Goal: Information Seeking & Learning: Learn about a topic

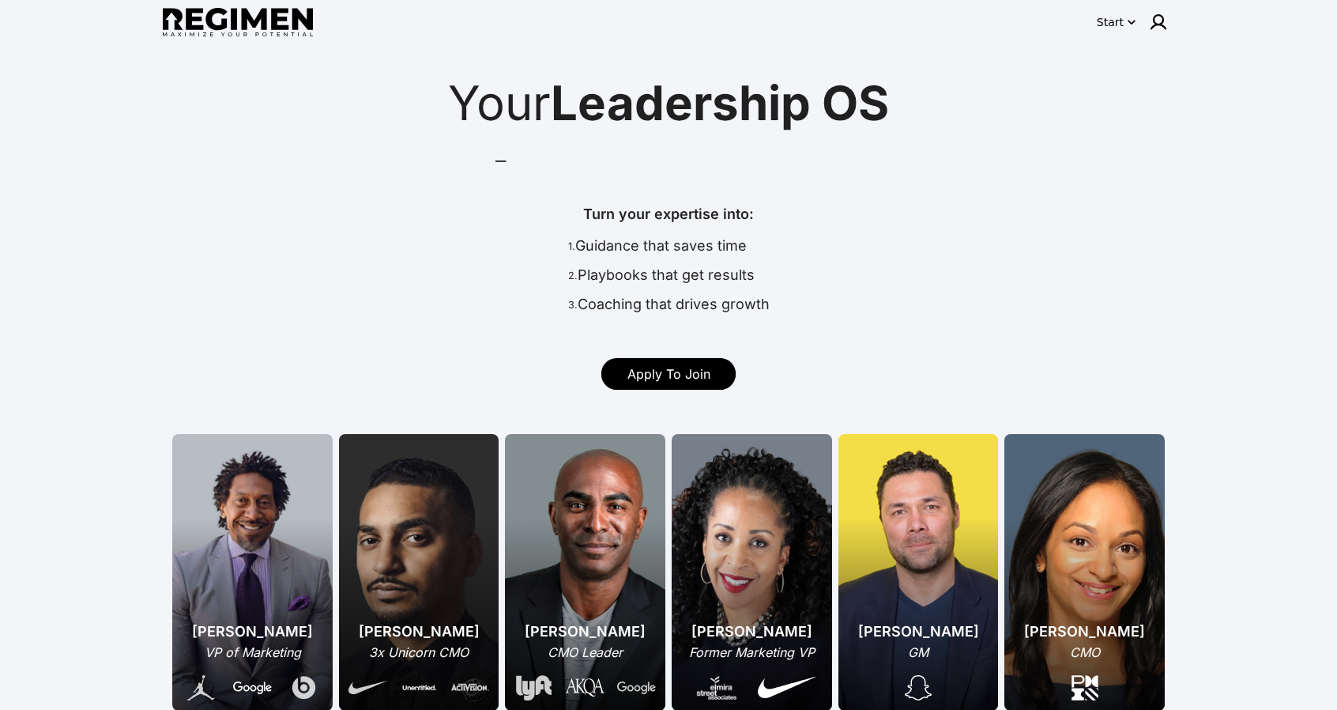
click at [664, 115] on span "Leadership OS" at bounding box center [720, 102] width 338 height 57
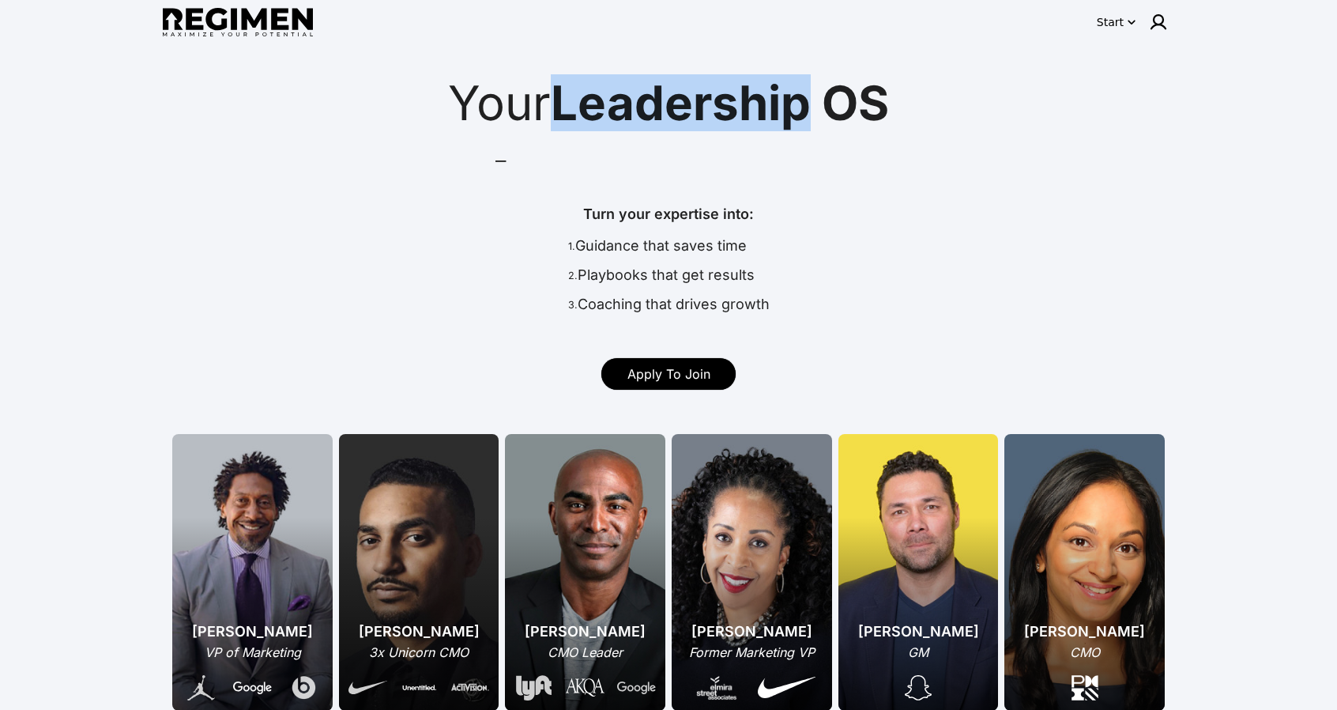
click at [665, 115] on span "Leadership OS" at bounding box center [720, 102] width 338 height 57
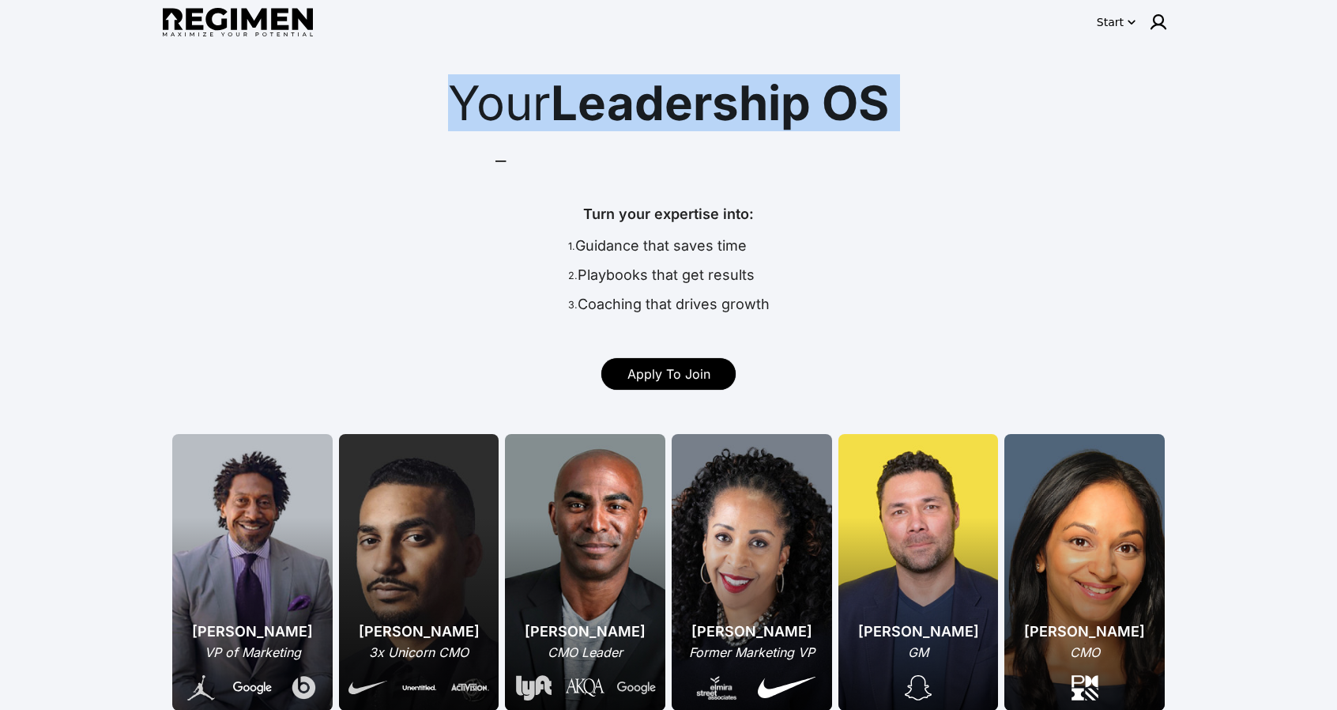
click at [665, 115] on span "Leadership OS" at bounding box center [720, 102] width 338 height 57
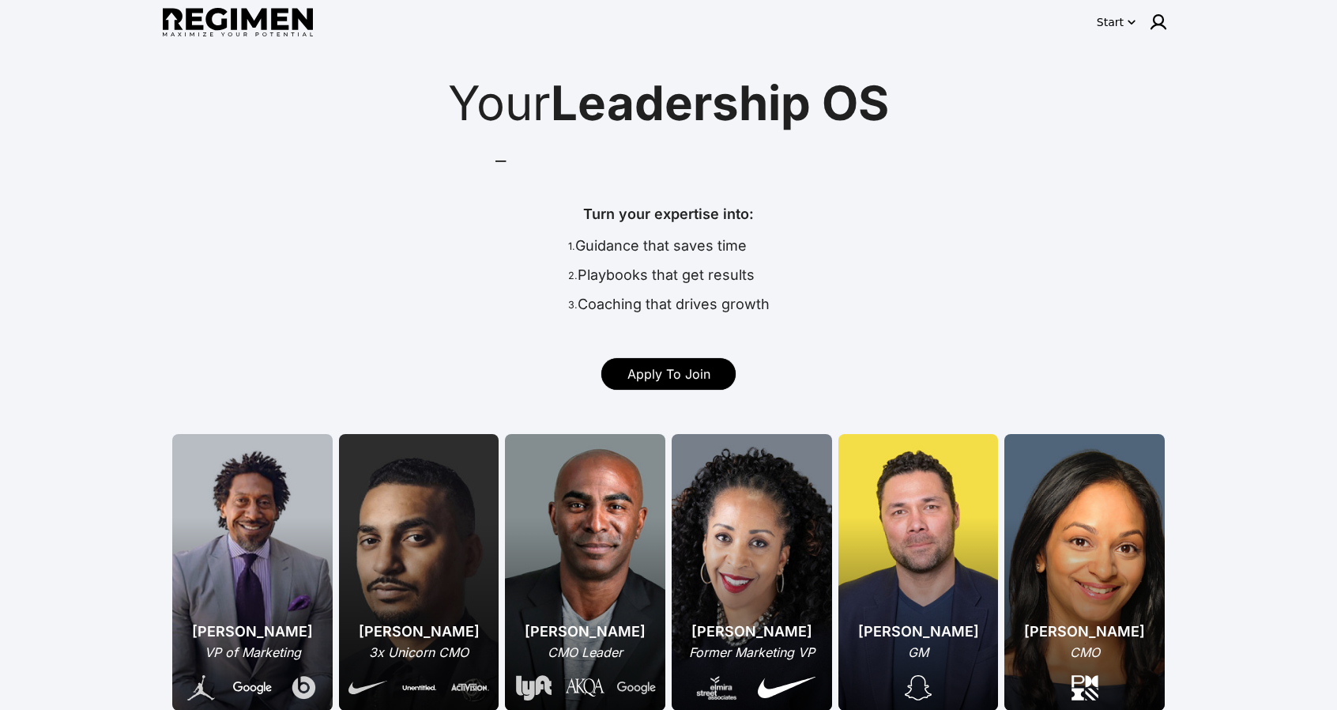
click at [496, 161] on div "Mentor leaders faster, at scale" at bounding box center [496, 152] width 0 height 32
click at [496, 160] on div "Mentor leaders faster, at scale" at bounding box center [496, 152] width 0 height 32
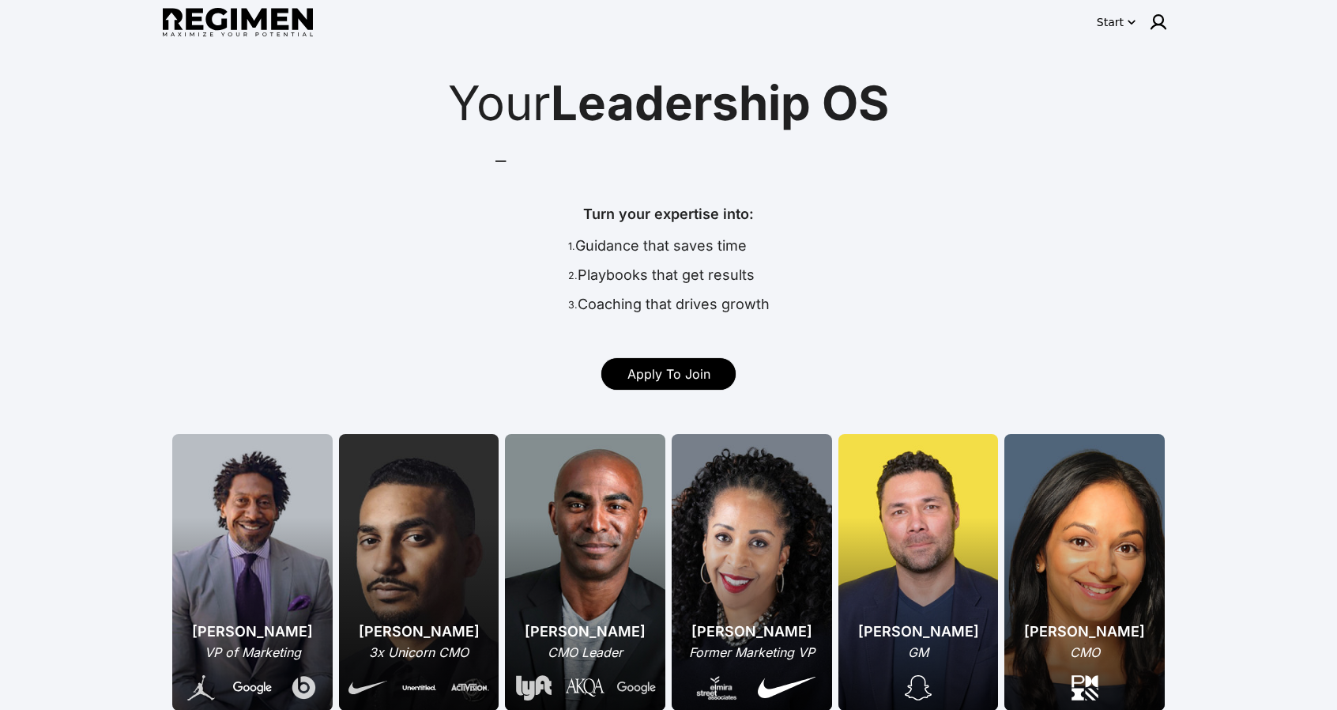
click at [630, 220] on div "Turn your expertise into:" at bounding box center [669, 219] width 202 height 32
click at [629, 220] on div "Turn your expertise into:" at bounding box center [669, 219] width 202 height 32
click at [633, 239] on div "1. Guidance that saves time" at bounding box center [669, 249] width 202 height 29
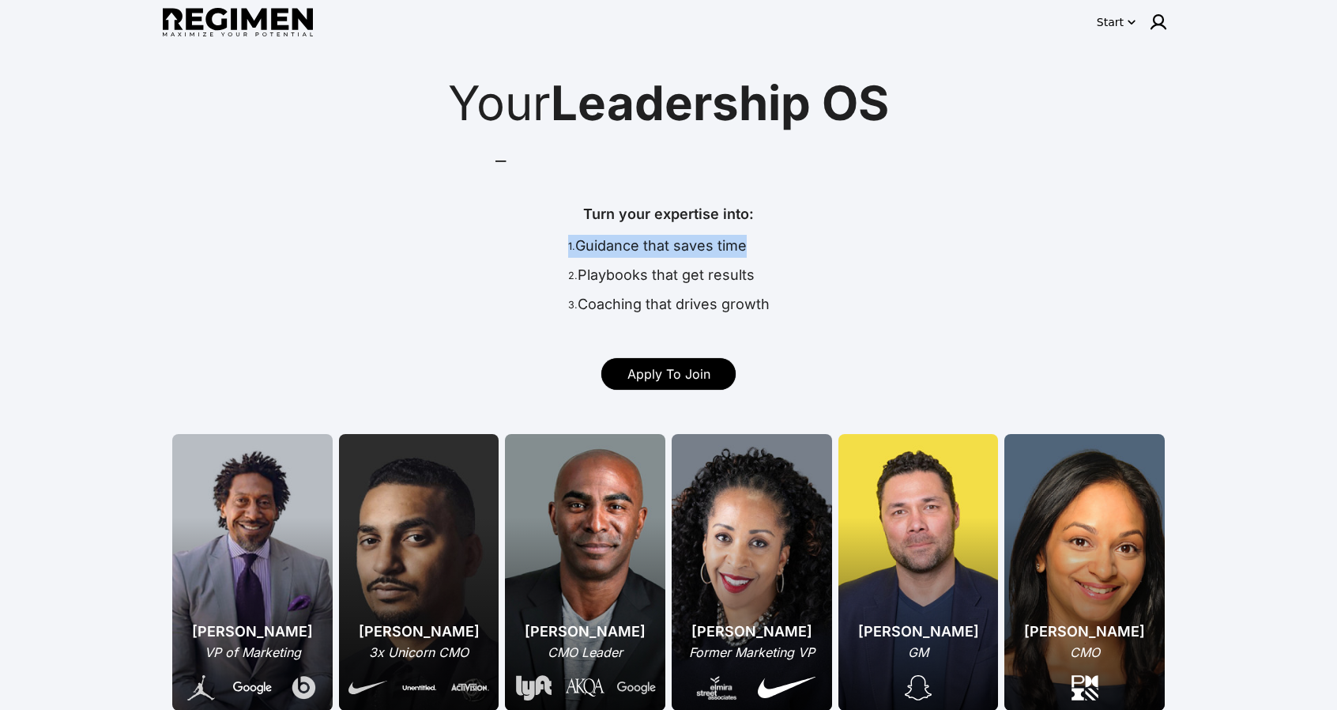
click at [633, 239] on div "1. Guidance that saves time" at bounding box center [669, 249] width 202 height 29
click at [635, 273] on div "2. Playbooks that get results" at bounding box center [669, 278] width 202 height 29
click at [626, 309] on div "3. Coaching that drives growth" at bounding box center [669, 307] width 202 height 29
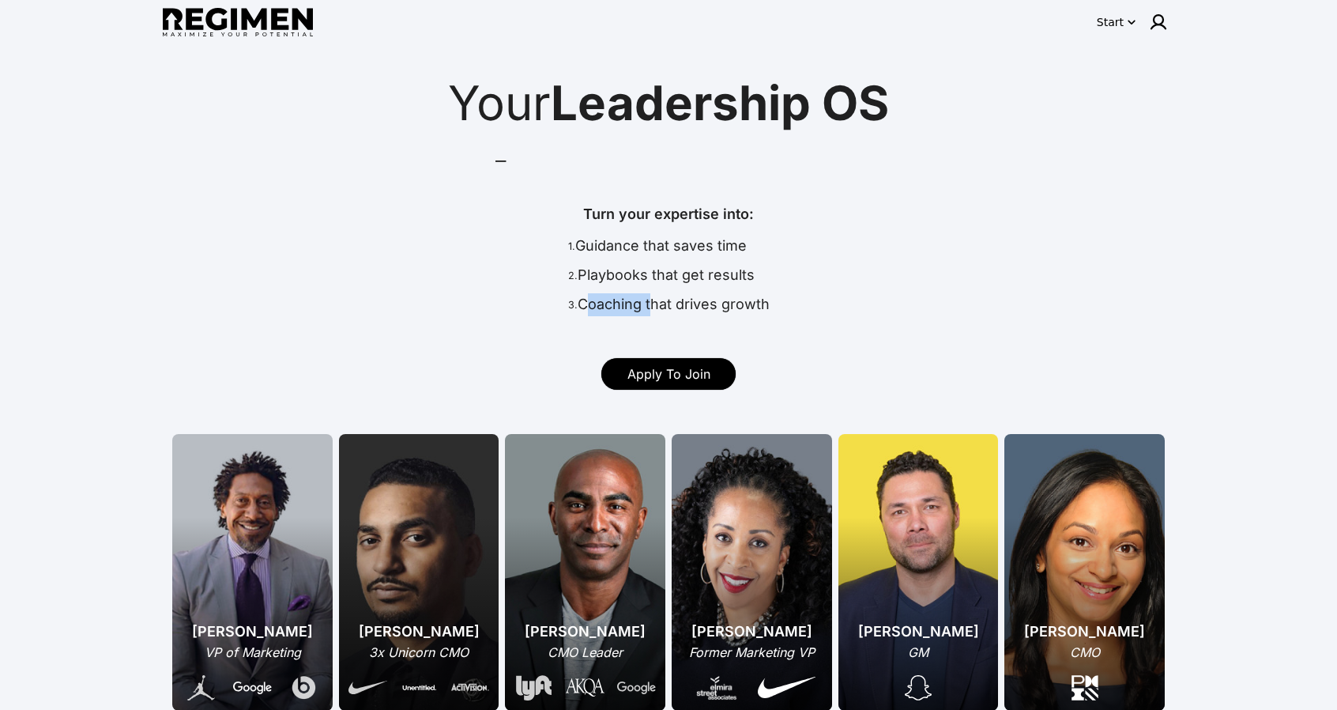
click at [626, 309] on div "3. Coaching that drives growth" at bounding box center [669, 307] width 202 height 29
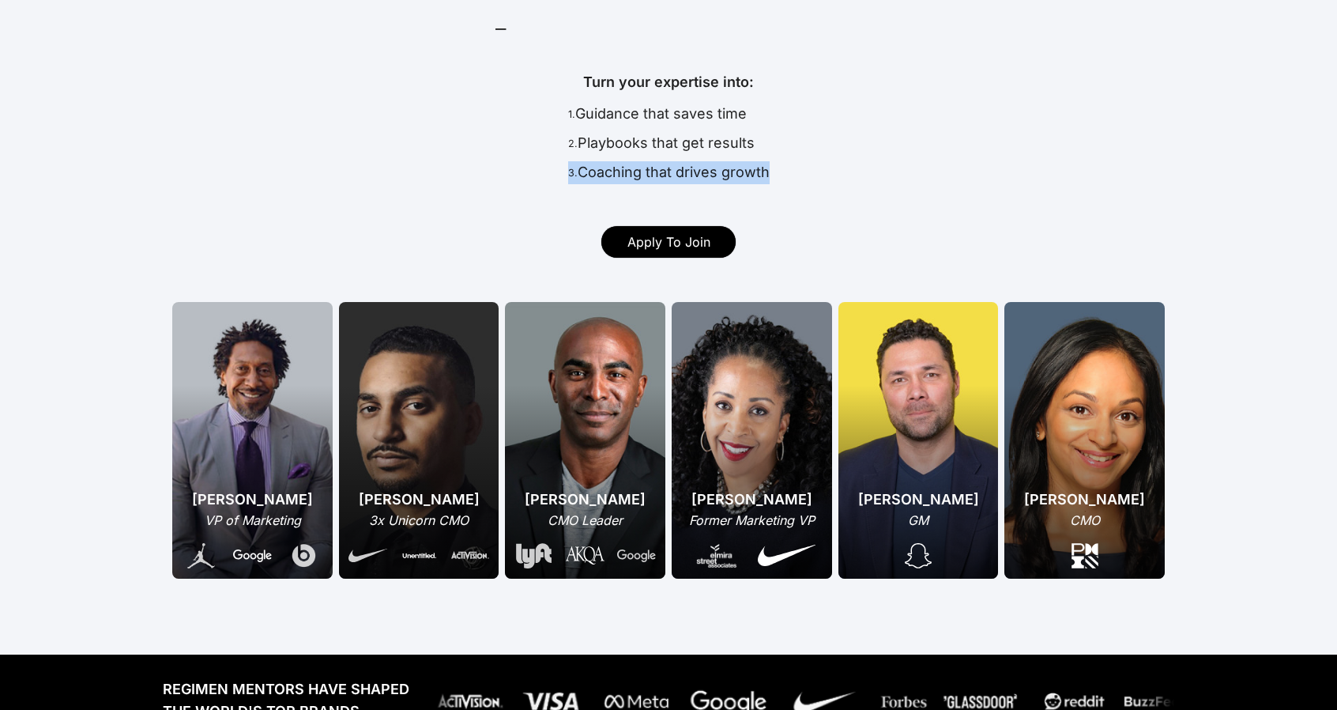
scroll to position [395, 0]
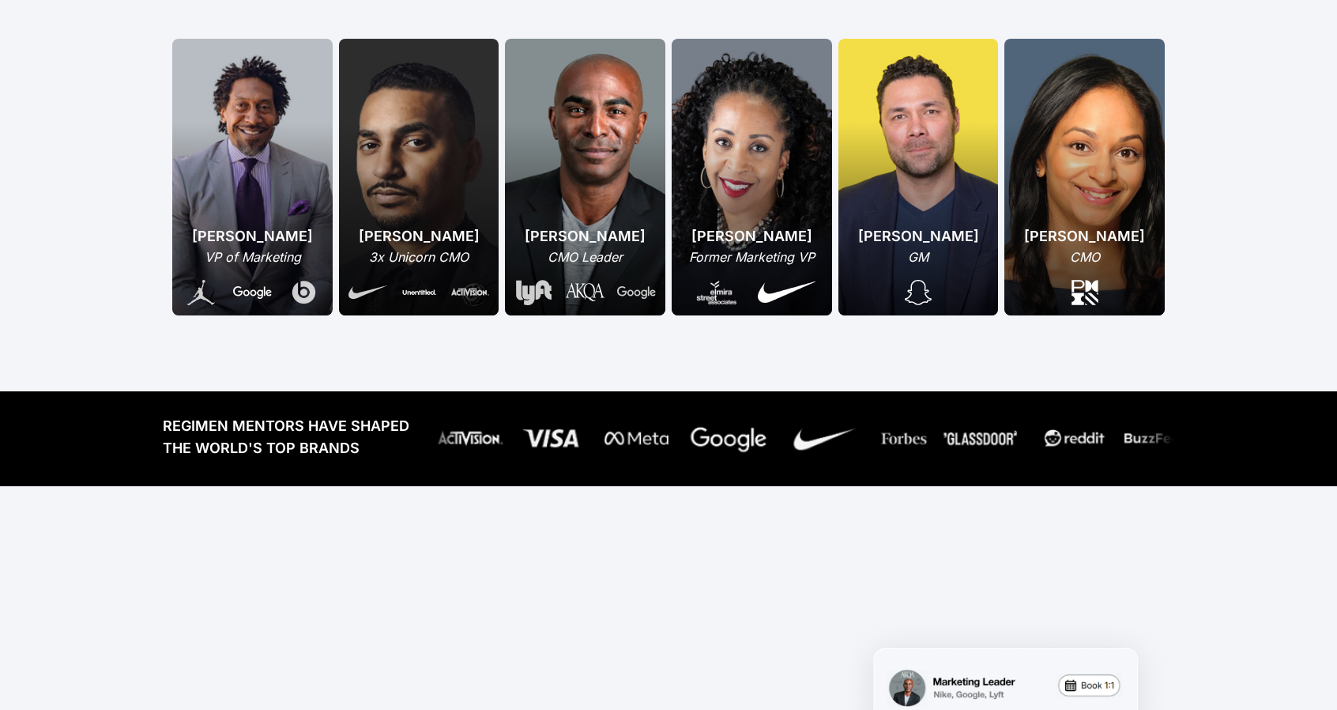
click at [237, 228] on div "[PERSON_NAME]" at bounding box center [252, 236] width 141 height 22
click at [244, 254] on div "VP of Marketing" at bounding box center [252, 256] width 141 height 19
click at [244, 255] on div "VP of Marketing" at bounding box center [252, 256] width 141 height 19
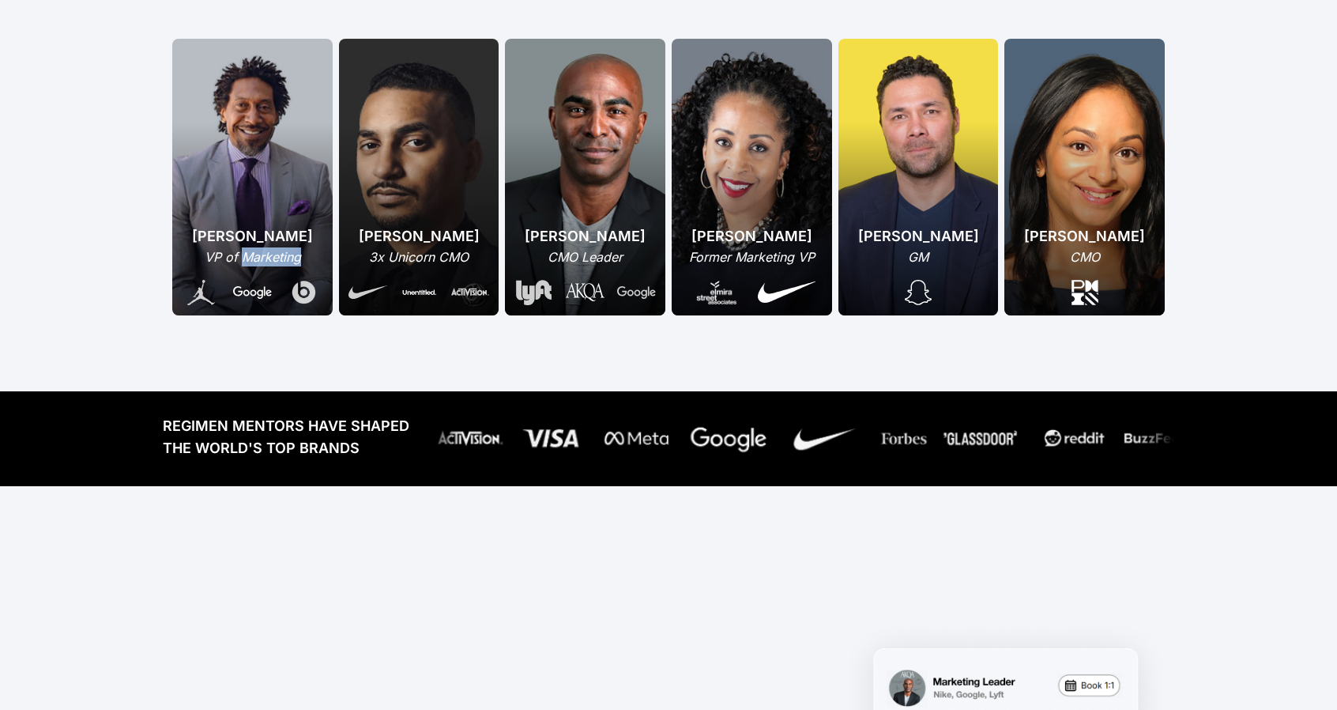
click at [244, 255] on div "VP of Marketing" at bounding box center [252, 256] width 141 height 19
click at [269, 359] on div "Your Leadership OS Mentor leaders faster, at scale Coach leaders faster, at sca…" at bounding box center [668, 37] width 1337 height 707
click at [404, 230] on div "[PERSON_NAME]" at bounding box center [419, 236] width 141 height 22
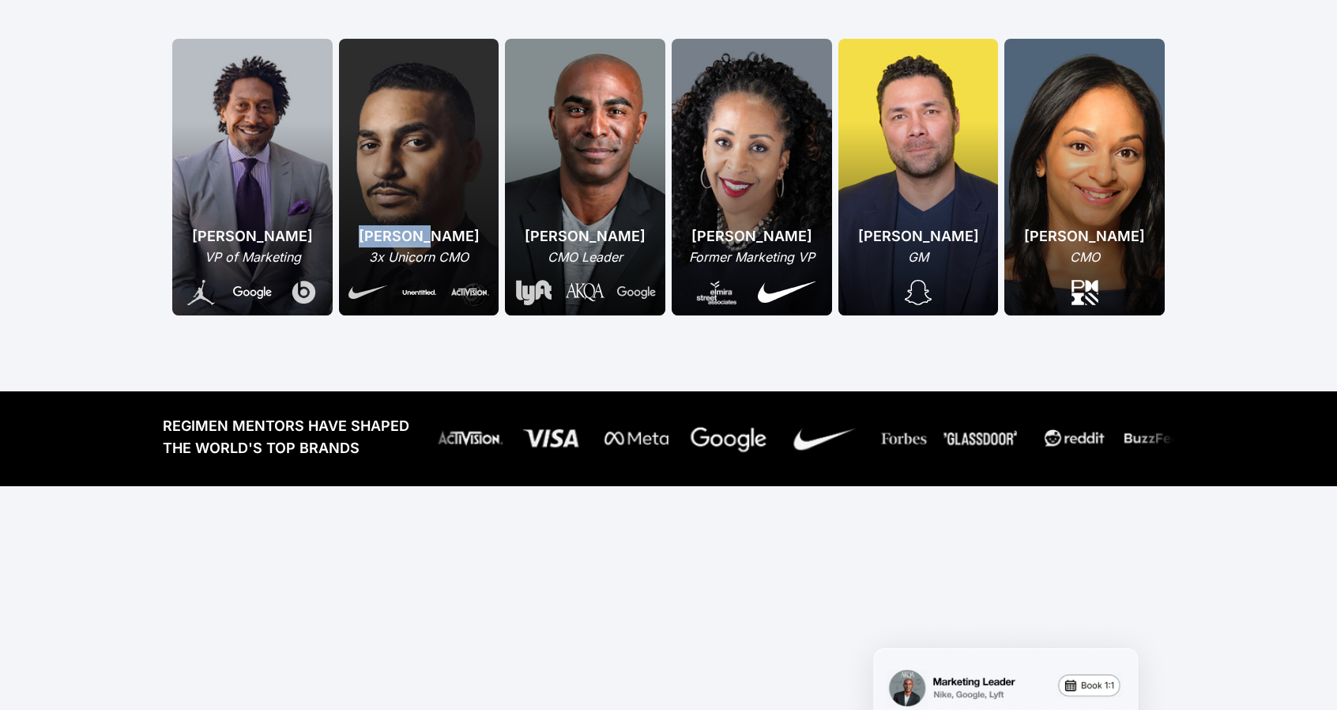
click at [404, 230] on div "[PERSON_NAME]" at bounding box center [419, 236] width 141 height 22
click at [411, 258] on div "3x Unicorn CMO" at bounding box center [419, 256] width 141 height 19
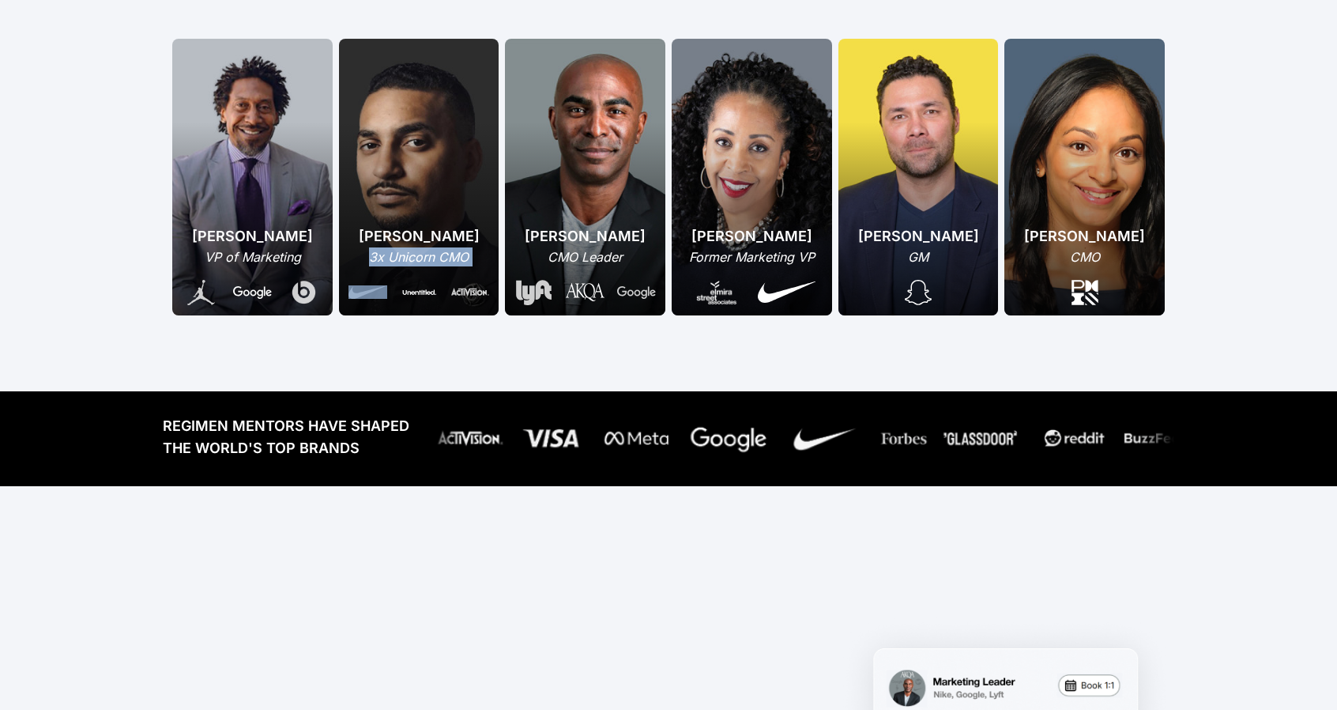
click at [411, 258] on div "3x Unicorn CMO" at bounding box center [419, 256] width 141 height 19
click at [567, 230] on div "[PERSON_NAME]" at bounding box center [584, 236] width 141 height 22
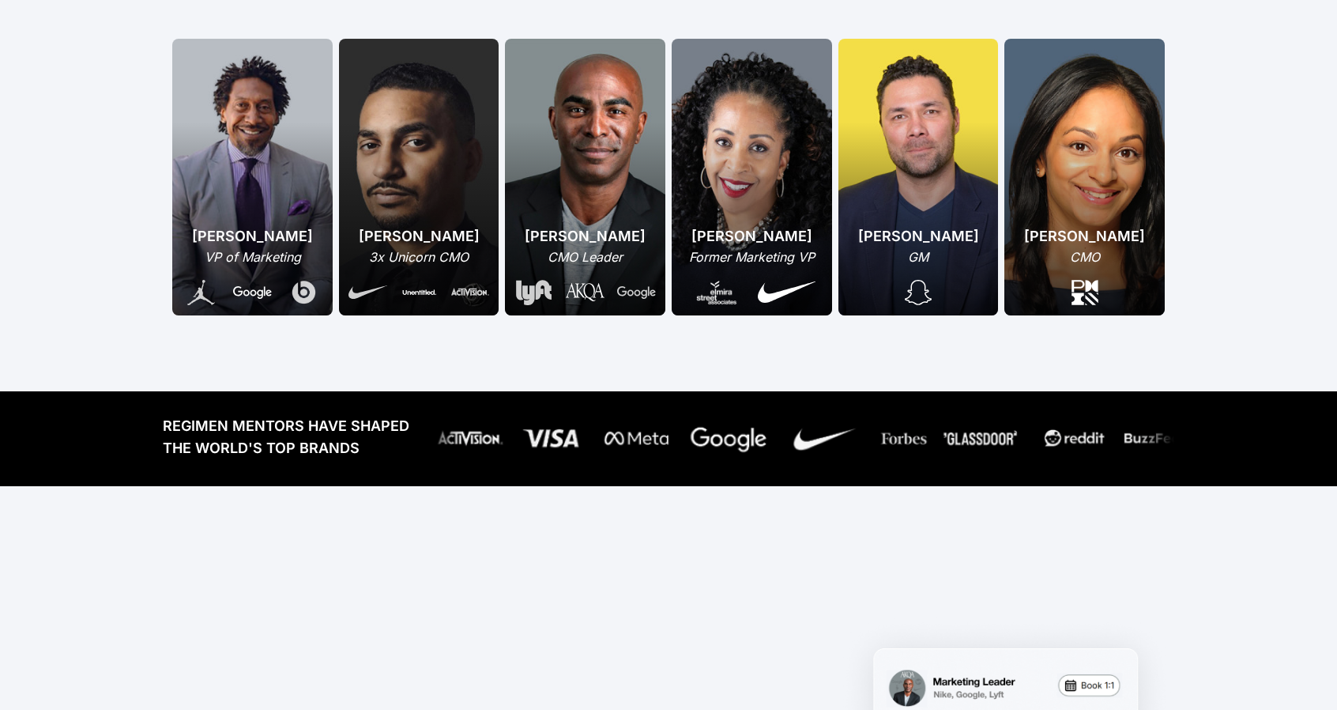
click at [768, 268] on div at bounding box center [752, 286] width 128 height 40
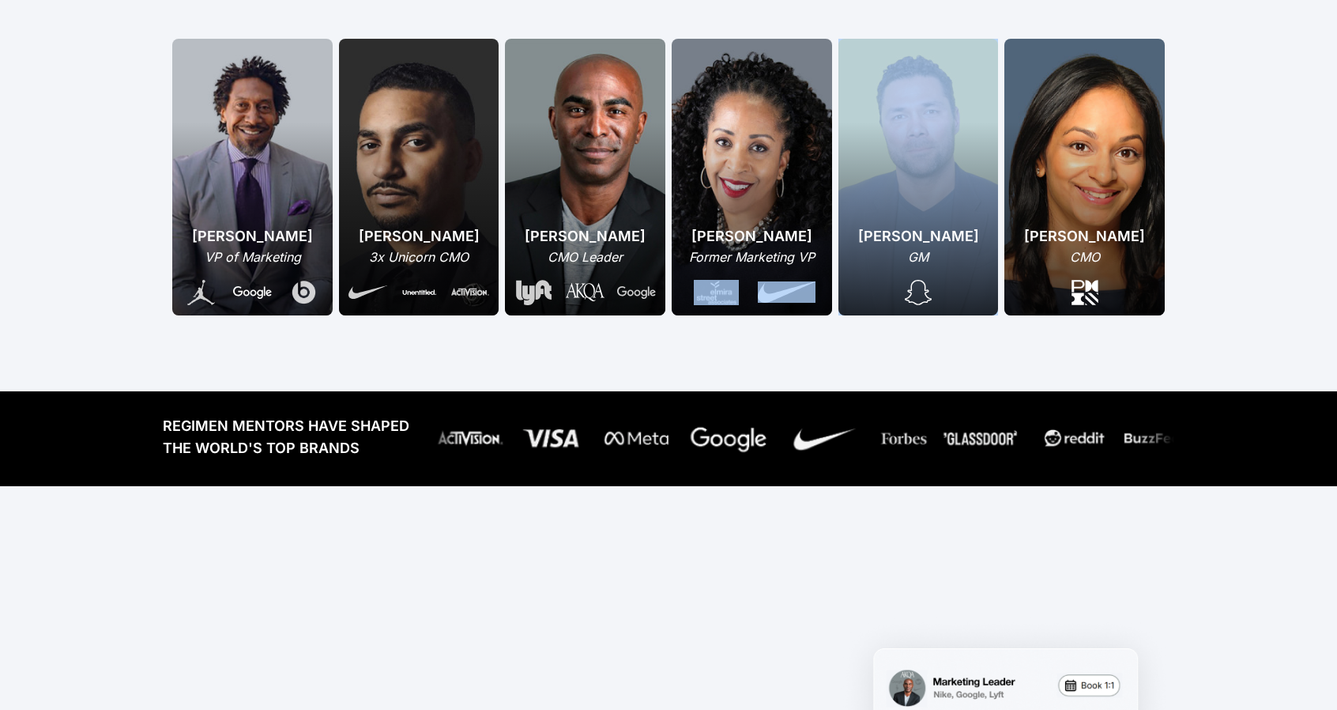
click at [768, 268] on div at bounding box center [752, 286] width 128 height 40
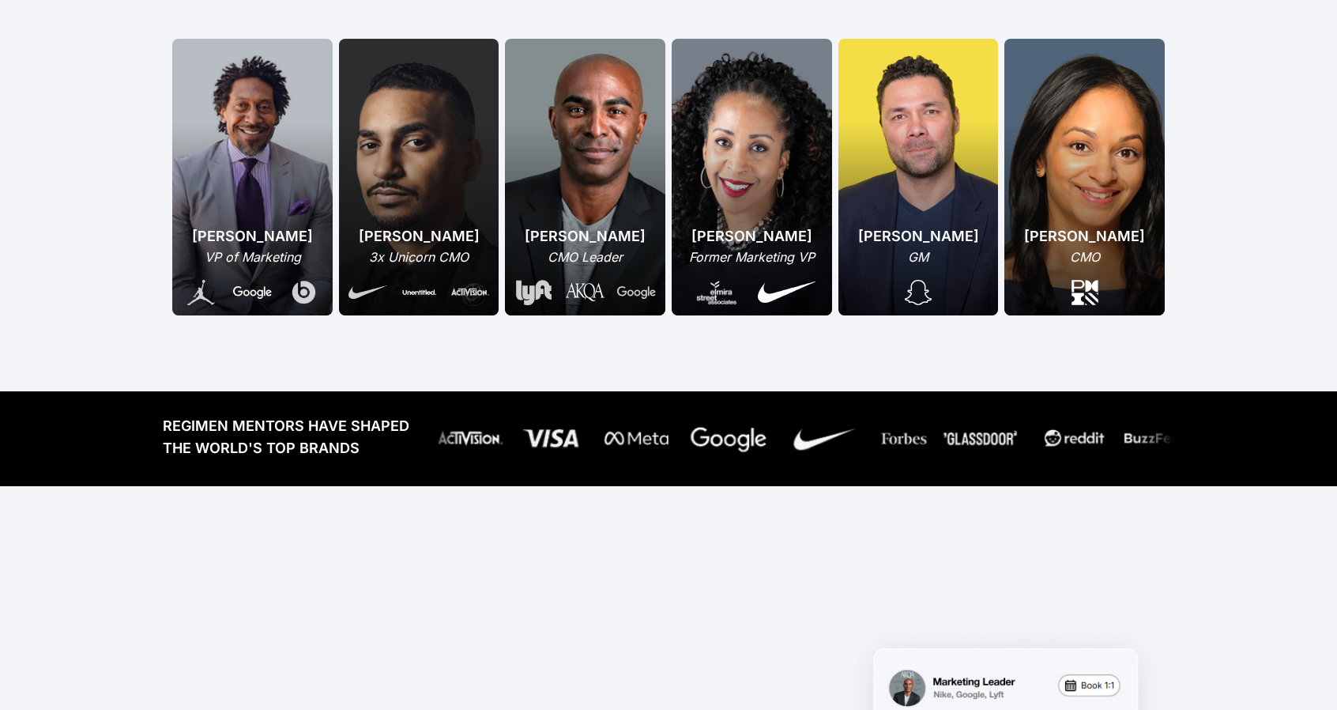
click at [770, 244] on div "[PERSON_NAME]" at bounding box center [752, 236] width 128 height 22
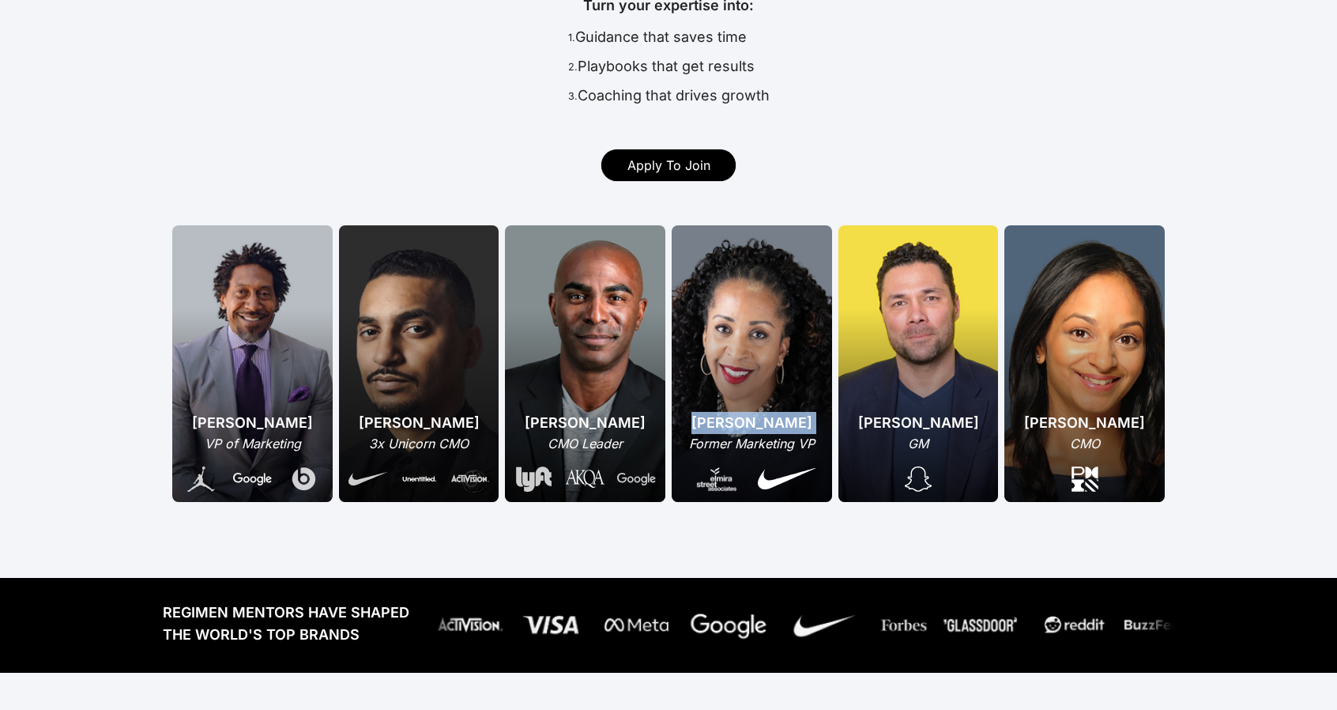
scroll to position [0, 0]
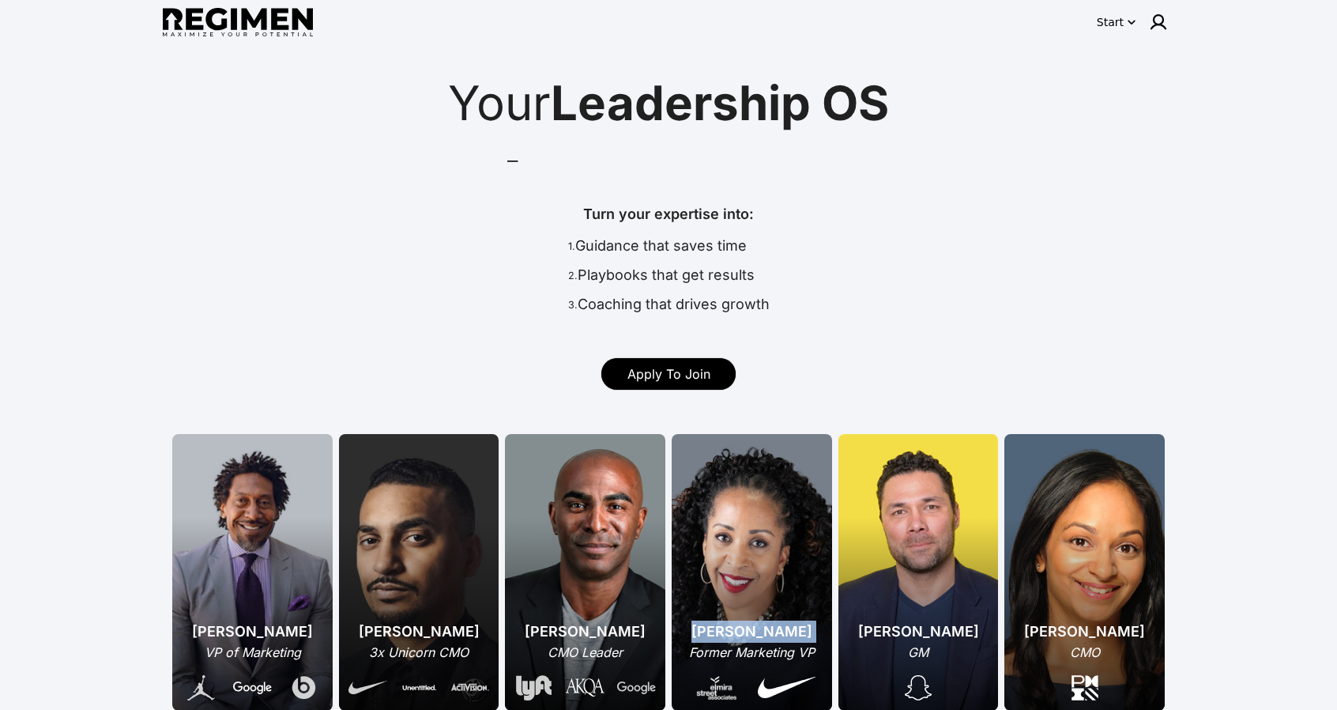
click at [1116, 23] on div "Start" at bounding box center [1110, 22] width 27 height 16
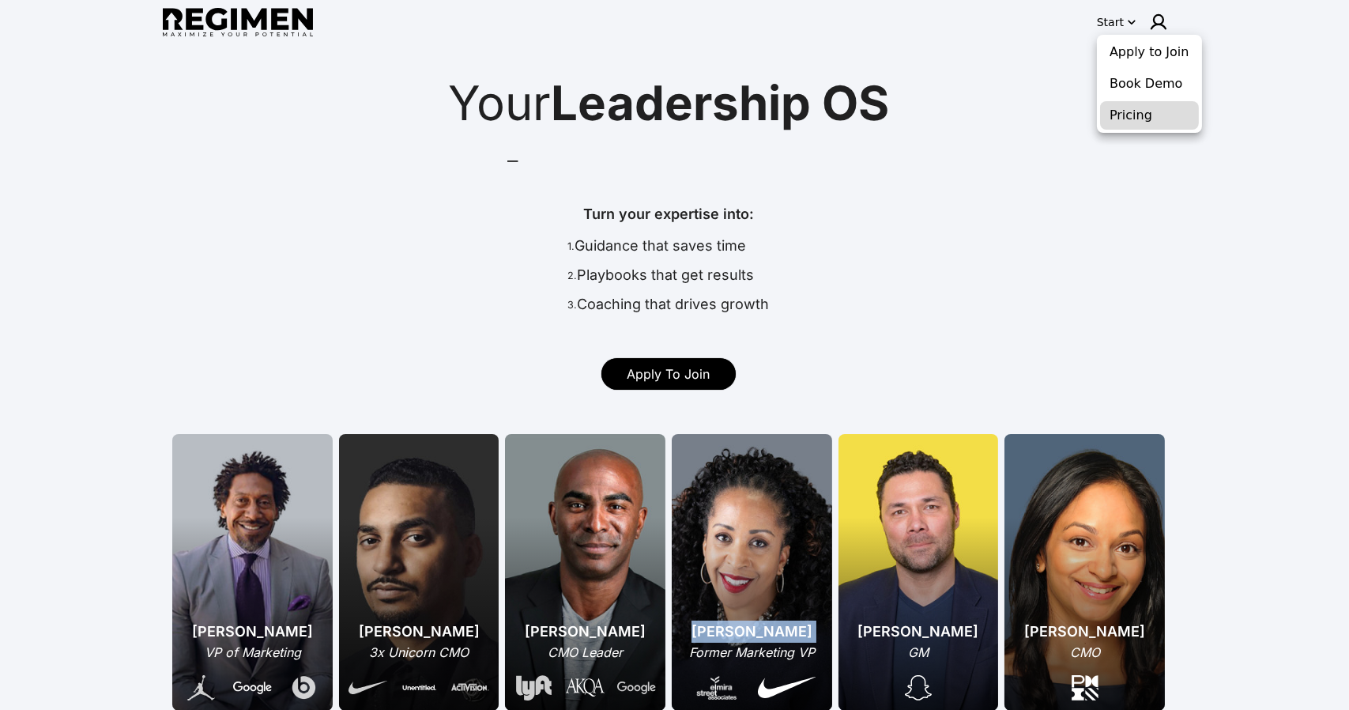
click at [1133, 124] on button "Pricing" at bounding box center [1149, 115] width 99 height 28
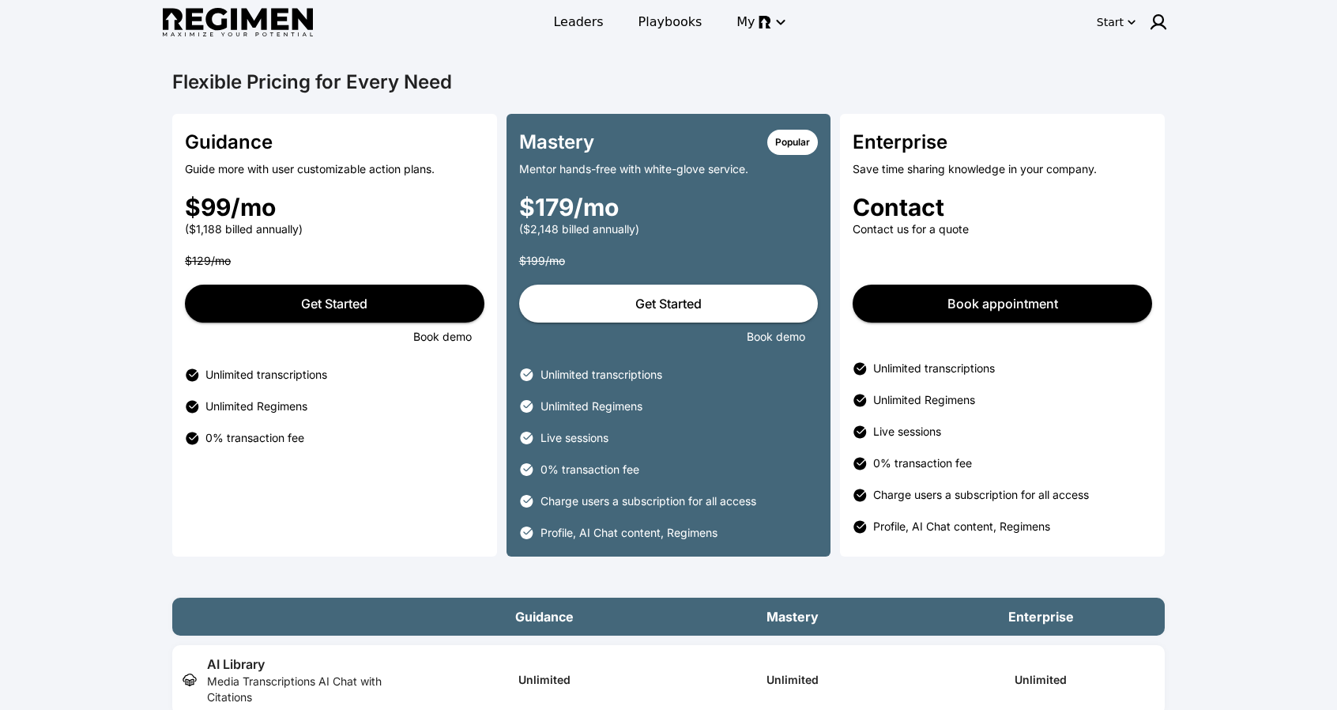
click at [242, 179] on div "Guidance Guide more with user customizable action plans. $99/mo ($1,188 billed …" at bounding box center [334, 335] width 325 height 443
click at [243, 179] on div "Guidance Guide more with user customizable action plans. $99/mo ($1,188 billed …" at bounding box center [334, 335] width 325 height 443
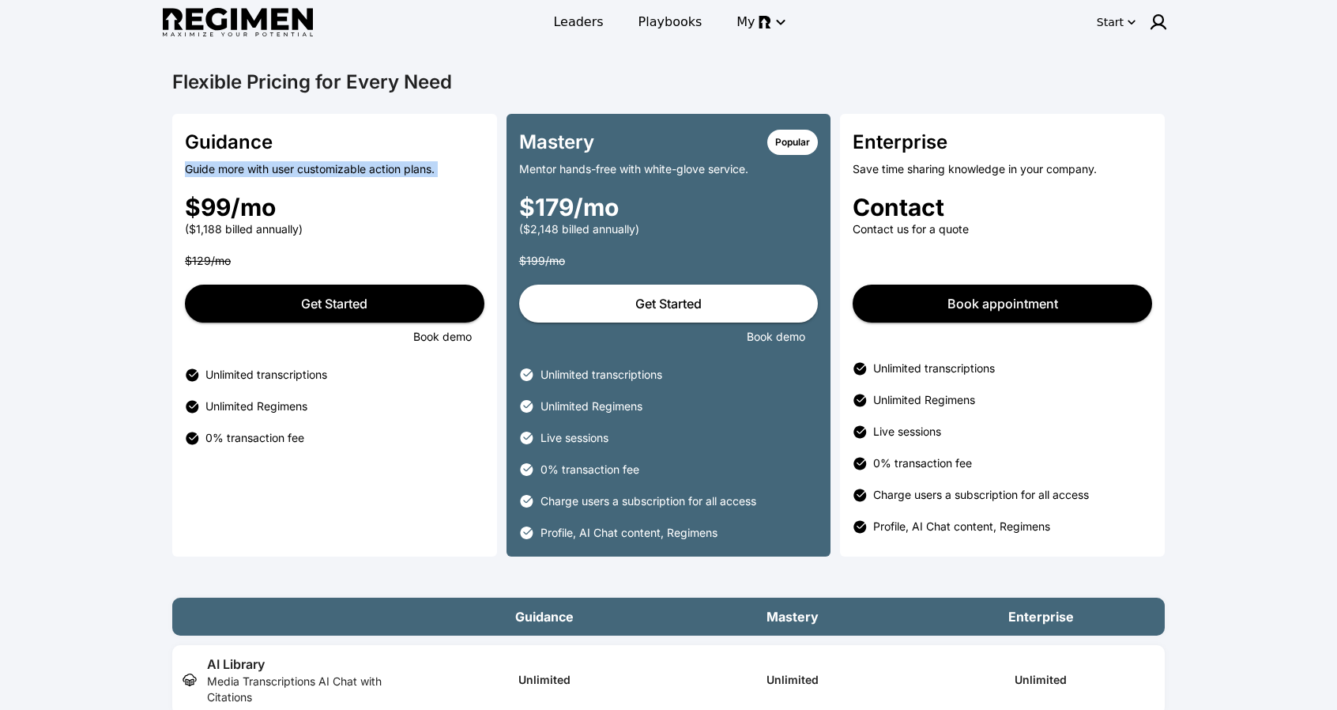
click at [243, 179] on div "Guidance Guide more with user customizable action plans. $99/mo ($1,188 billed …" at bounding box center [334, 335] width 325 height 443
click at [258, 168] on div "Guide more with user customizable action plans." at bounding box center [335, 169] width 300 height 16
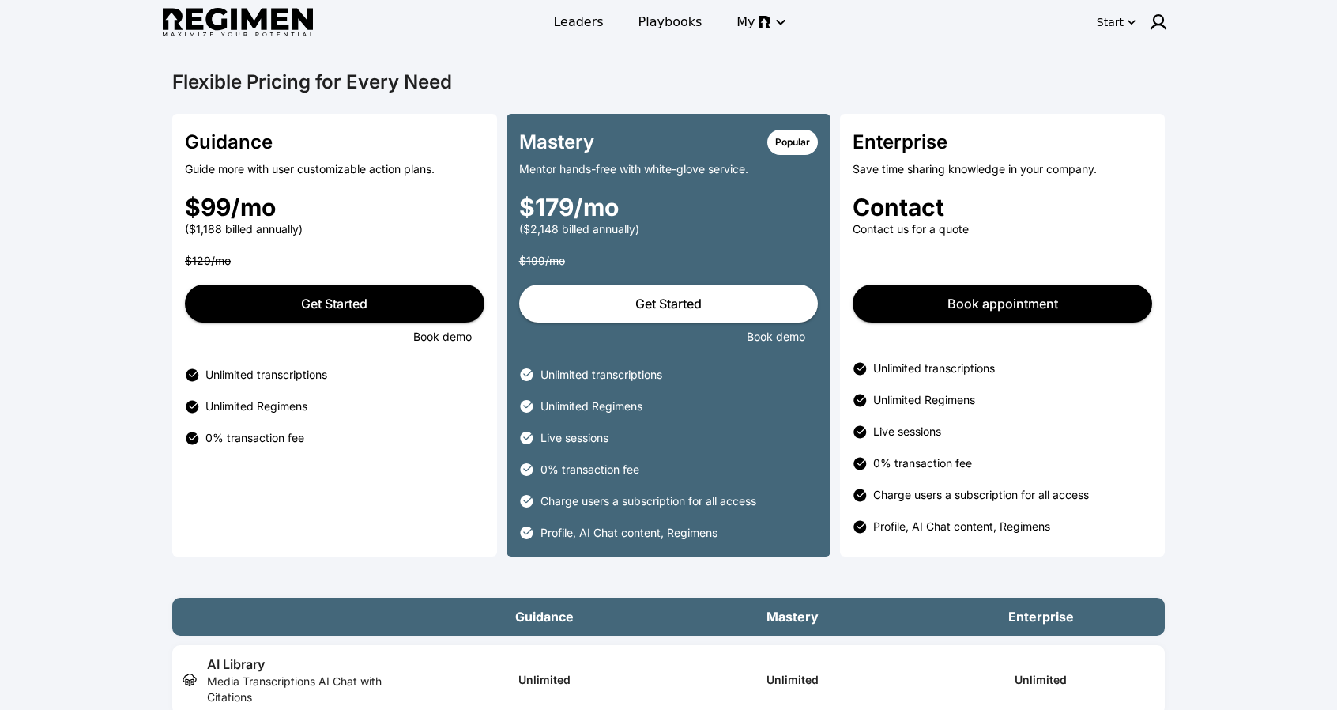
click at [775, 18] on icon "button" at bounding box center [780, 22] width 19 height 19
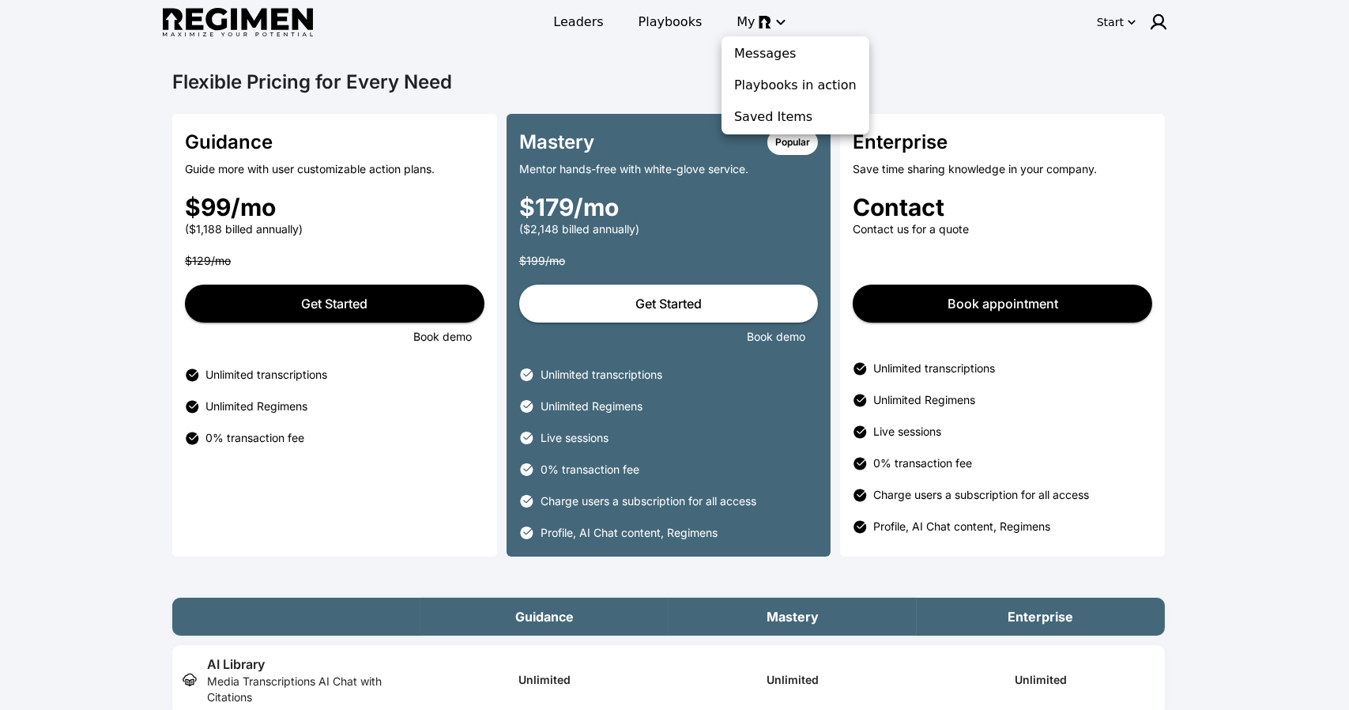
click at [559, 79] on div at bounding box center [674, 355] width 1349 height 710
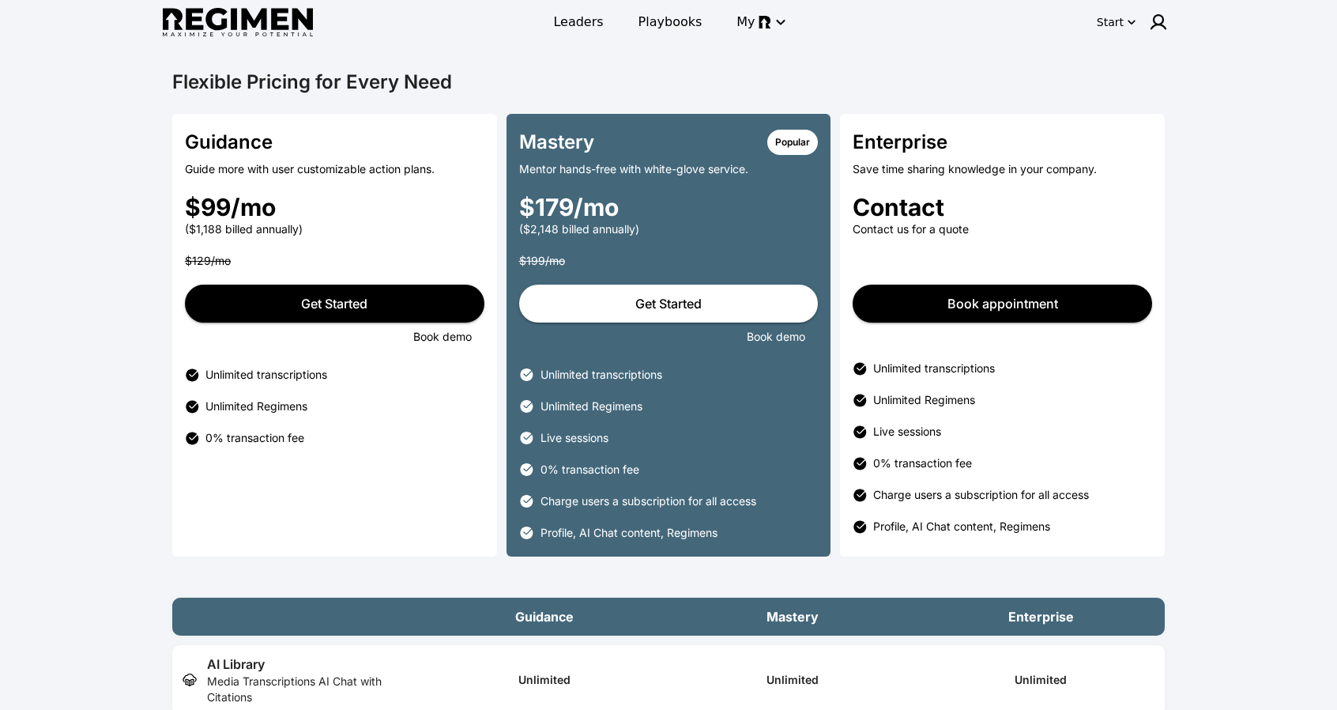
click at [293, 236] on div "($1,188 billed annually)" at bounding box center [335, 229] width 300 height 16
click at [315, 230] on div "($1,188 billed annually)" at bounding box center [335, 229] width 300 height 16
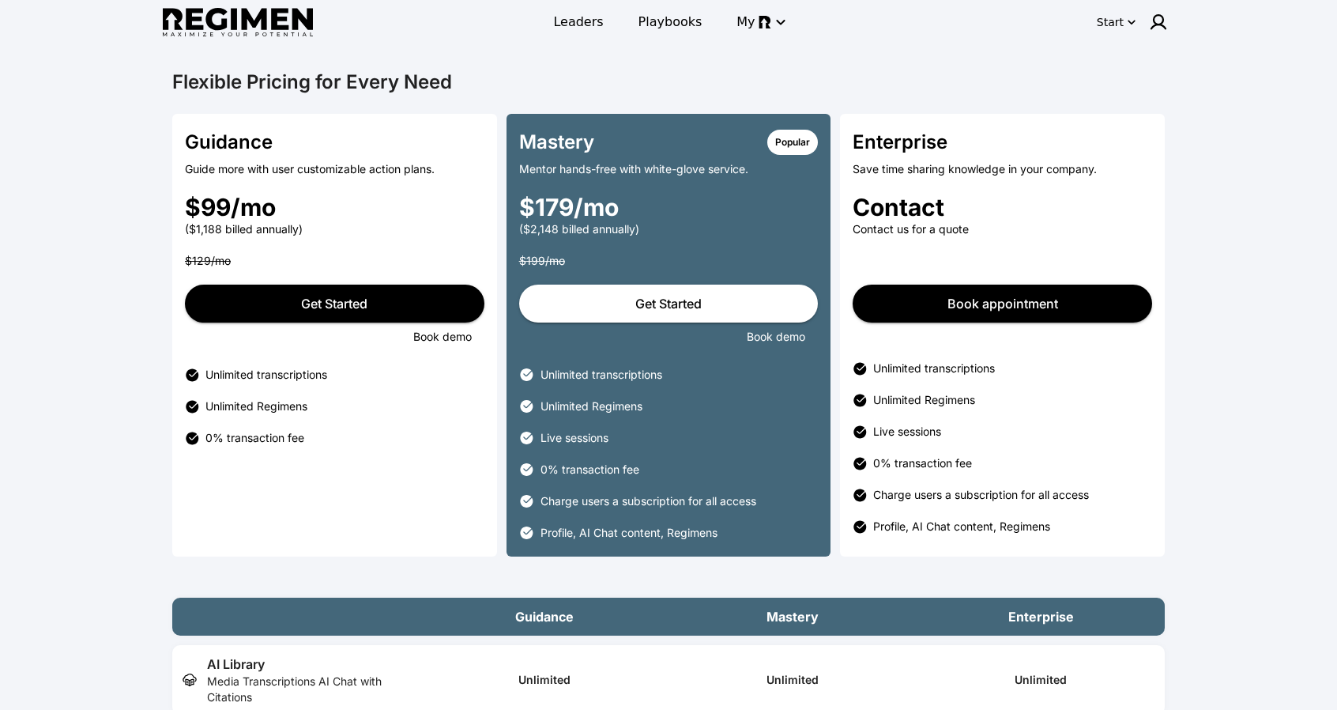
click at [315, 230] on div "($1,188 billed annually)" at bounding box center [335, 229] width 300 height 16
click at [254, 405] on div "Unlimited Regimens" at bounding box center [344, 406] width 279 height 16
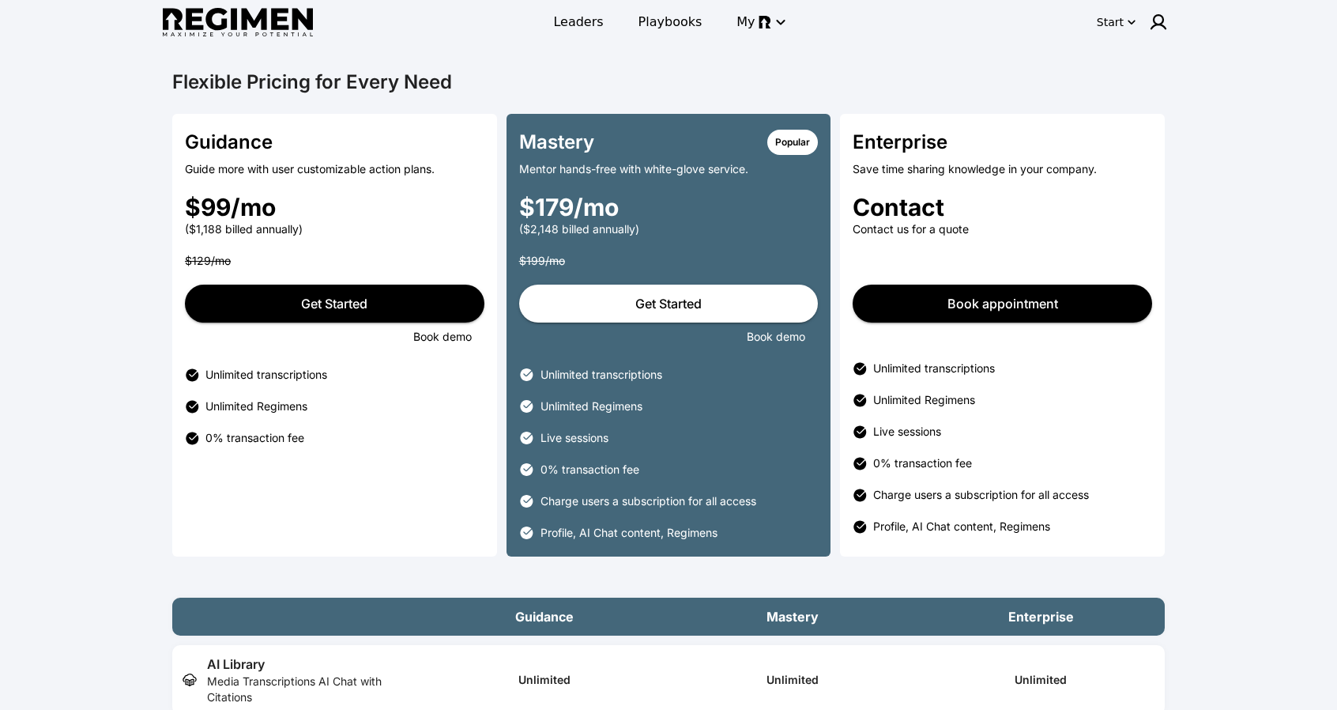
click at [254, 441] on div "0% transaction fee" at bounding box center [344, 438] width 279 height 16
click at [254, 440] on div "0% transaction fee" at bounding box center [344, 438] width 279 height 16
click at [669, 170] on div "Mentor hands-free with white-glove service." at bounding box center [669, 169] width 300 height 16
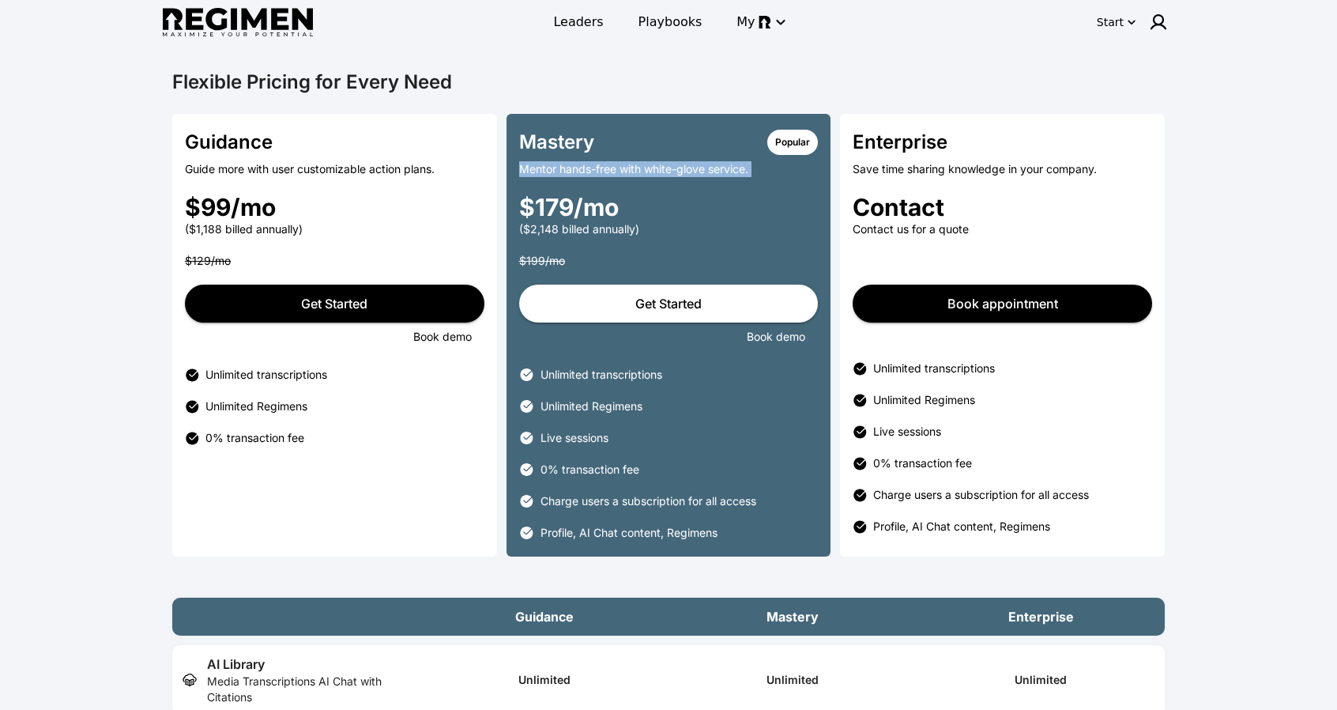
click at [669, 170] on div "Mentor hands-free with white-glove service." at bounding box center [669, 169] width 300 height 16
click at [587, 205] on div "$179/mo" at bounding box center [669, 207] width 300 height 28
click at [604, 376] on div "Unlimited transcriptions" at bounding box center [680, 375] width 278 height 16
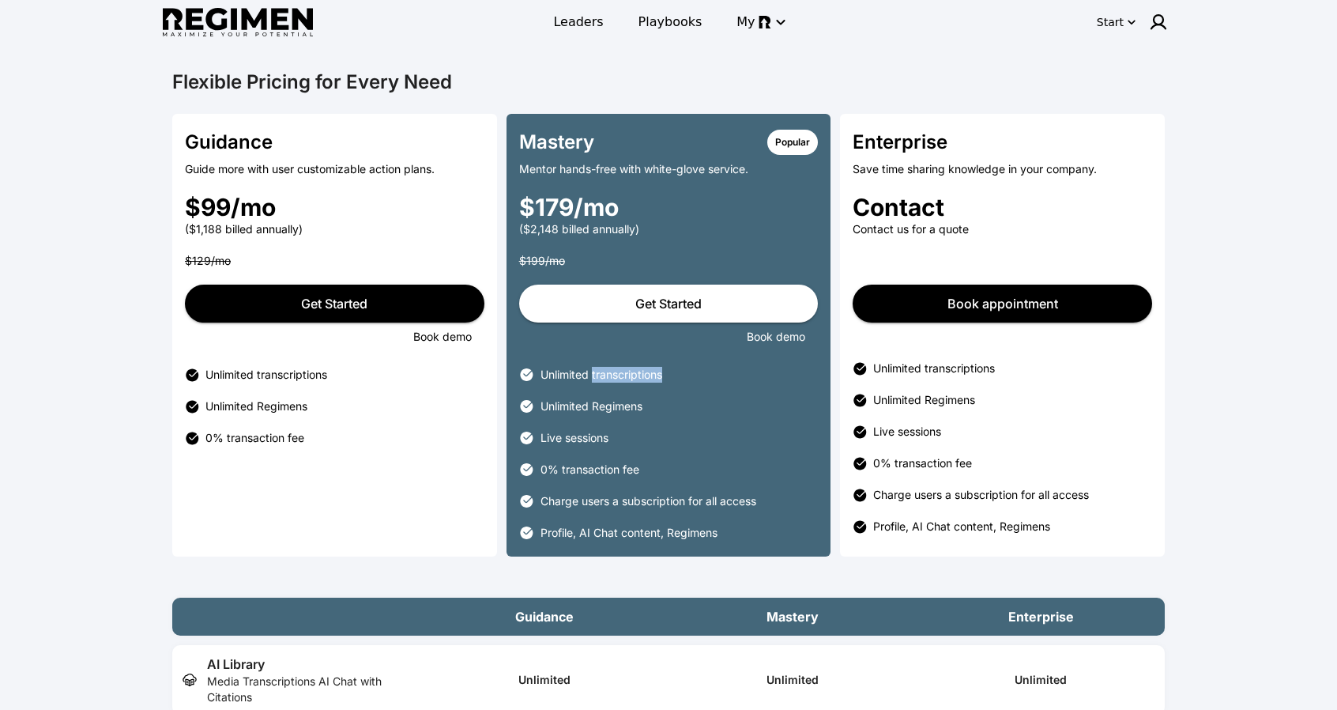
click at [604, 376] on div "Unlimited transcriptions" at bounding box center [680, 375] width 278 height 16
click at [922, 164] on div "Save time sharing knowledge in your company." at bounding box center [1003, 169] width 300 height 16
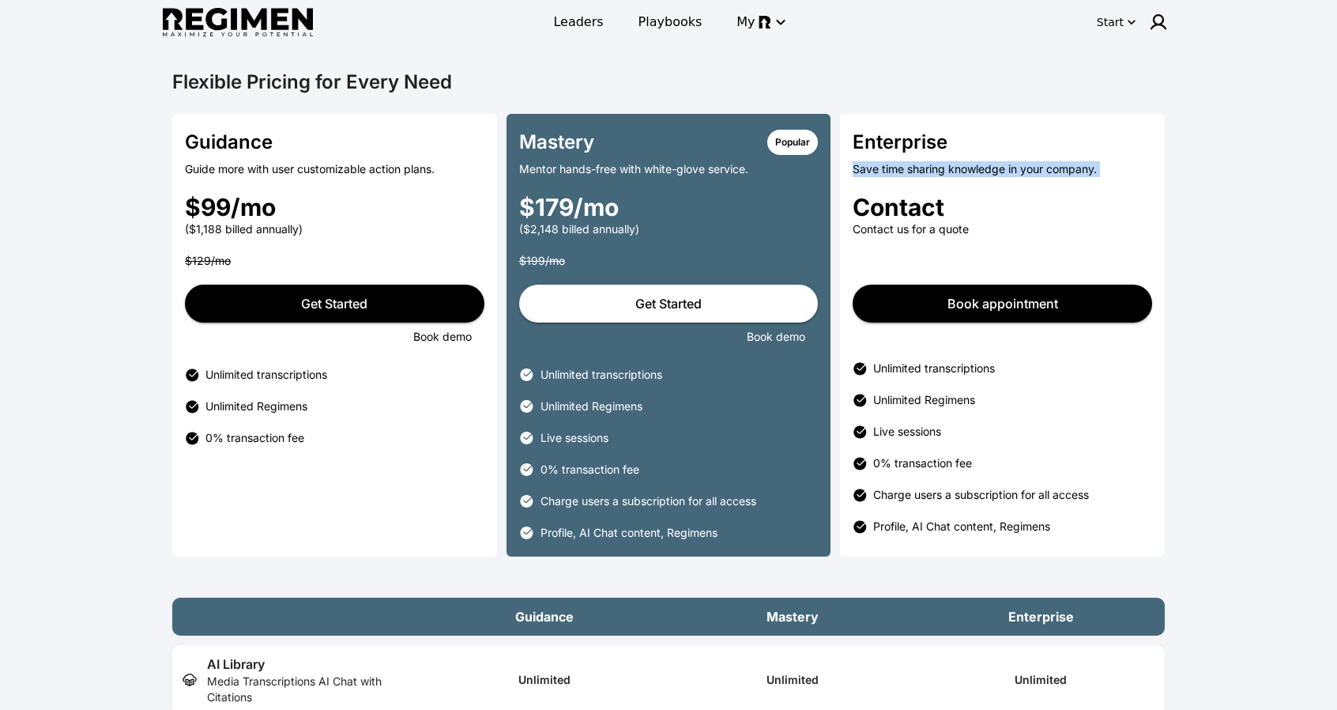
click at [1001, 161] on div "Save time sharing knowledge in your company." at bounding box center [1003, 169] width 300 height 16
click at [917, 209] on div "Contact" at bounding box center [1003, 207] width 300 height 28
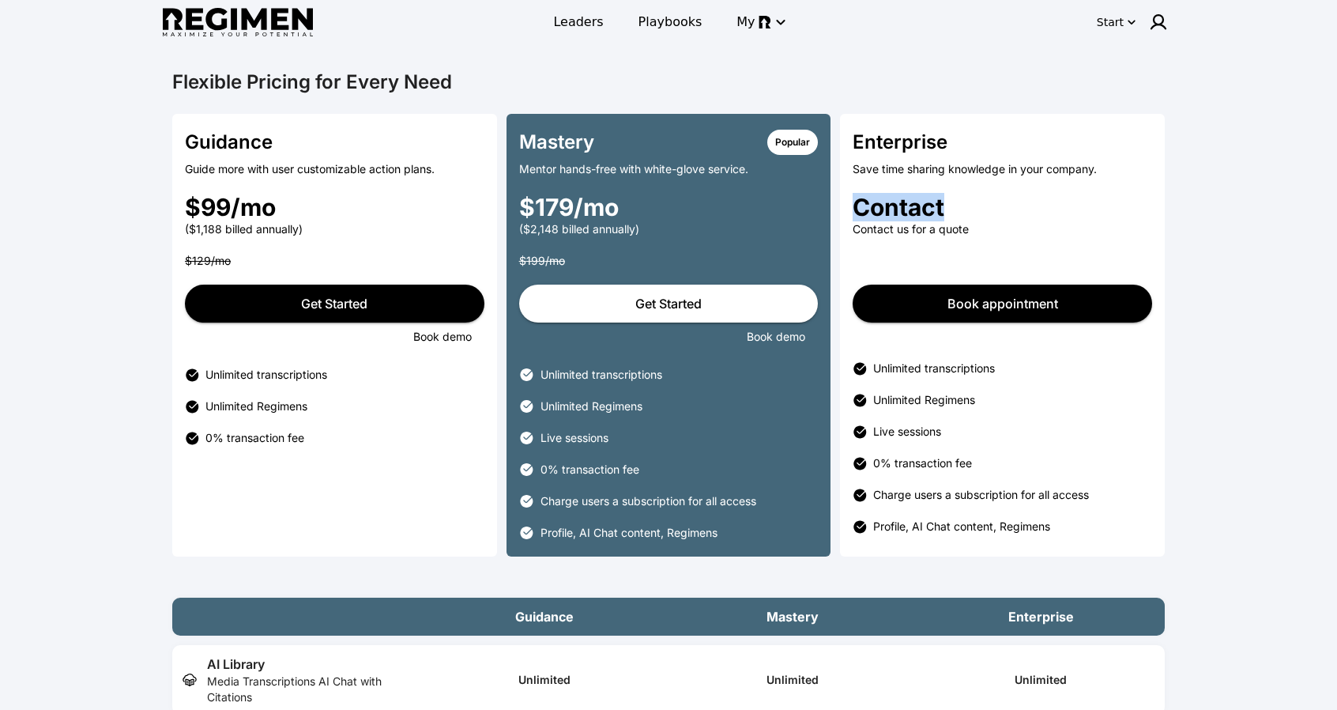
click at [917, 209] on div "Contact" at bounding box center [1003, 207] width 300 height 28
click at [928, 361] on div "Unlimited transcriptions" at bounding box center [1012, 368] width 279 height 16
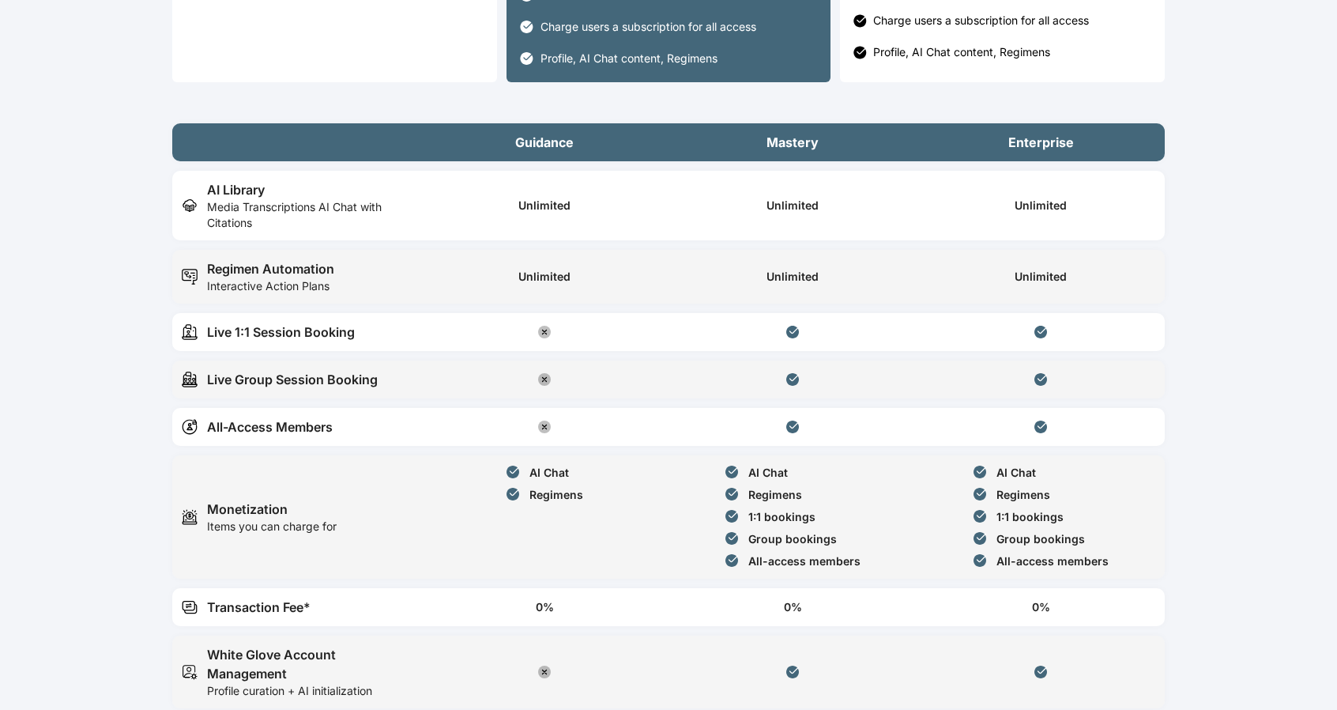
scroll to position [526, 0]
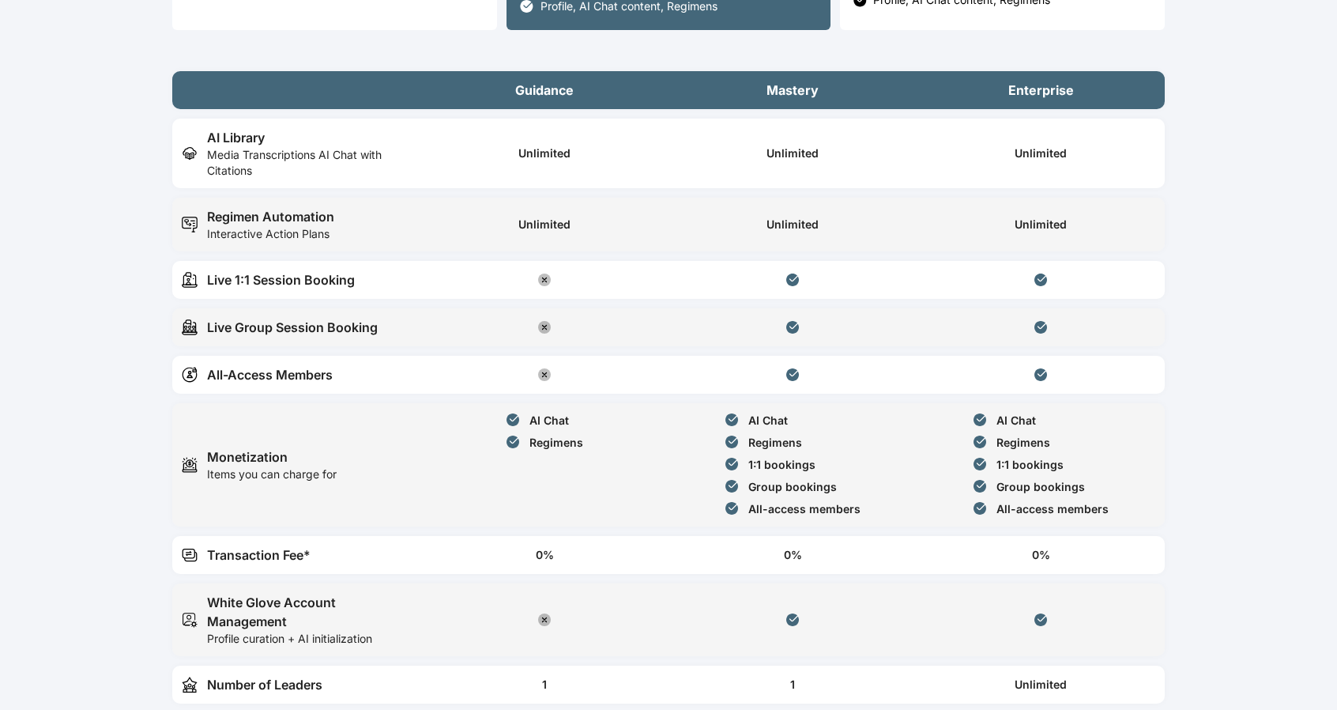
click at [553, 153] on div "Unlimited" at bounding box center [544, 153] width 52 height 16
click at [758, 156] on div "Unlimited" at bounding box center [792, 153] width 229 height 51
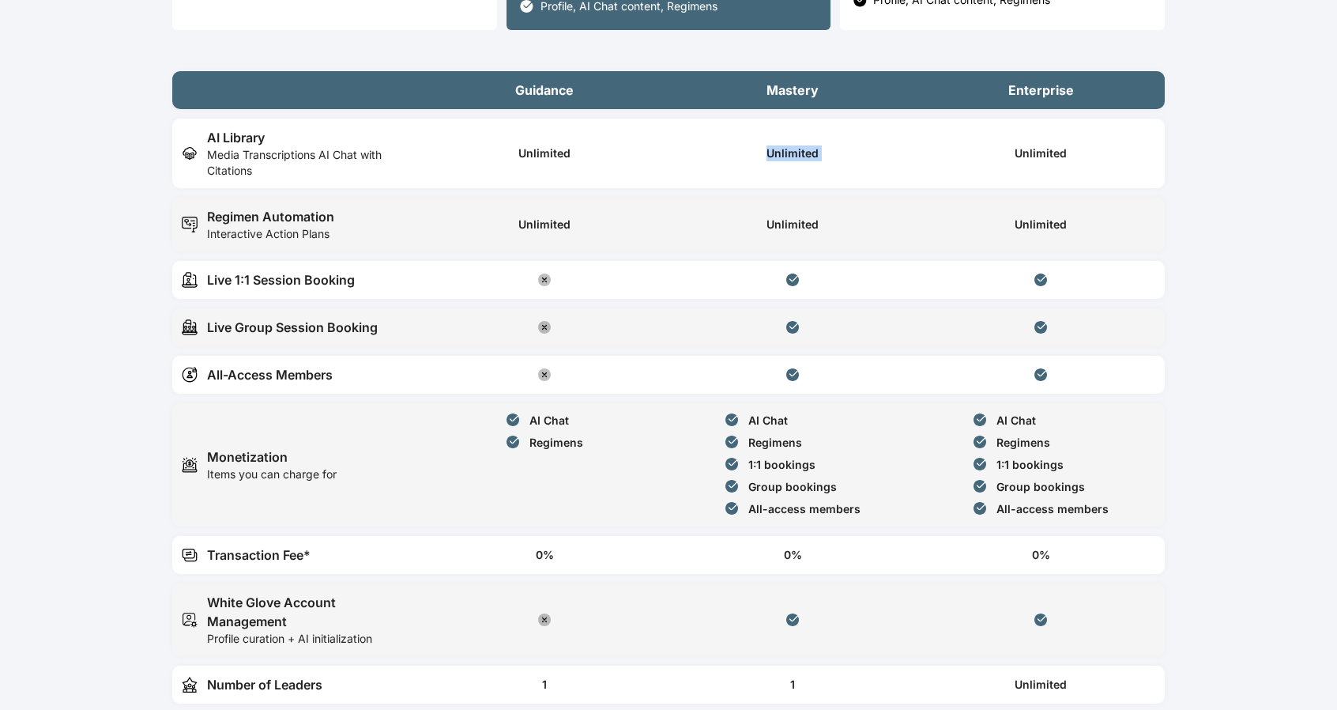
click at [758, 156] on div "Unlimited" at bounding box center [792, 153] width 229 height 51
click at [282, 280] on div "Live 1:1 Session Booking" at bounding box center [281, 279] width 148 height 19
click at [262, 331] on div "Live Group Session Booking" at bounding box center [292, 327] width 171 height 19
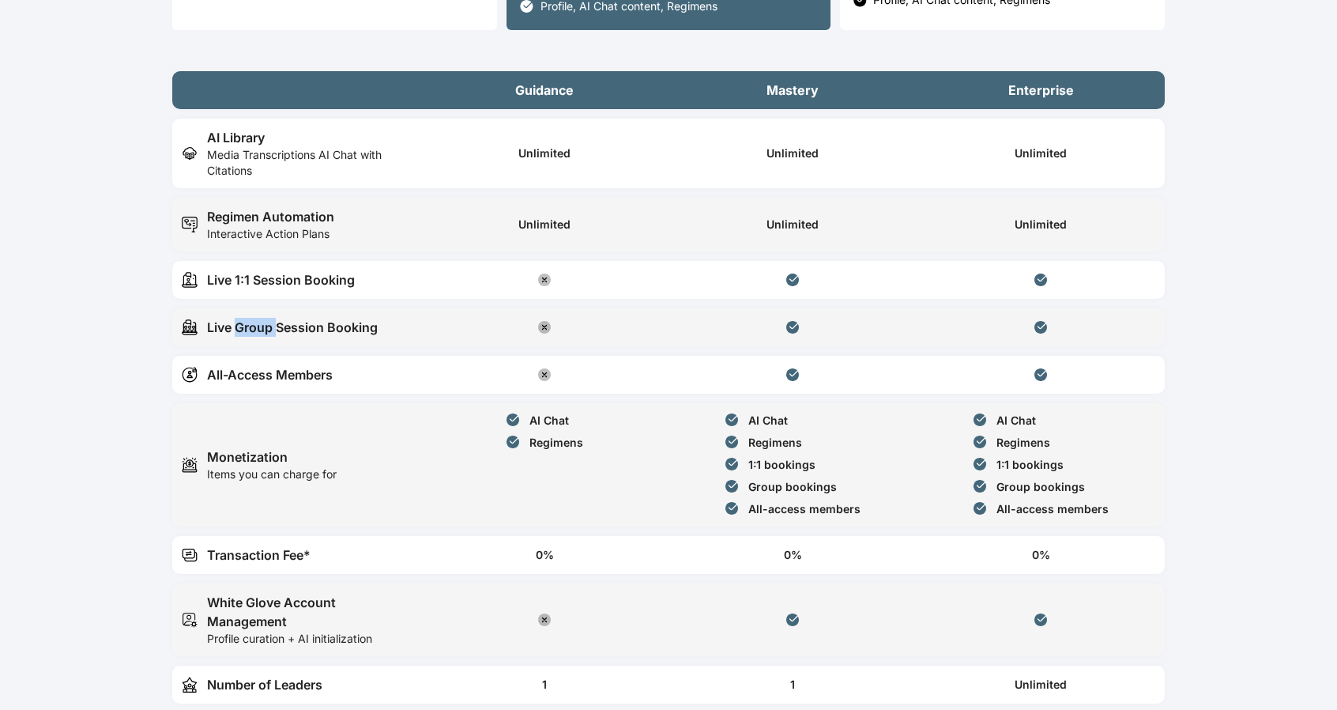
click at [262, 331] on div "Live Group Session Booking" at bounding box center [292, 327] width 171 height 19
click at [272, 379] on div "All-Access Members" at bounding box center [270, 374] width 126 height 19
click at [271, 379] on div "All-Access Members" at bounding box center [270, 374] width 126 height 19
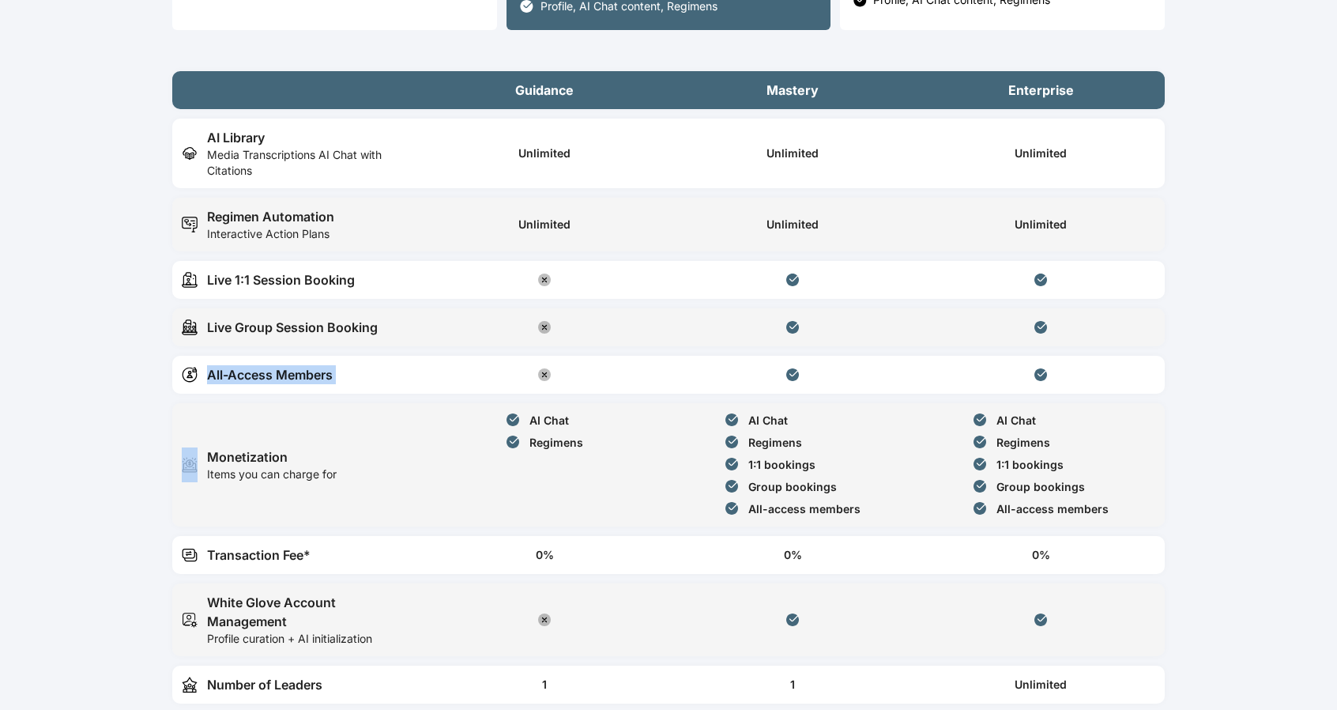
click at [271, 378] on div "All-Access Members" at bounding box center [270, 374] width 126 height 19
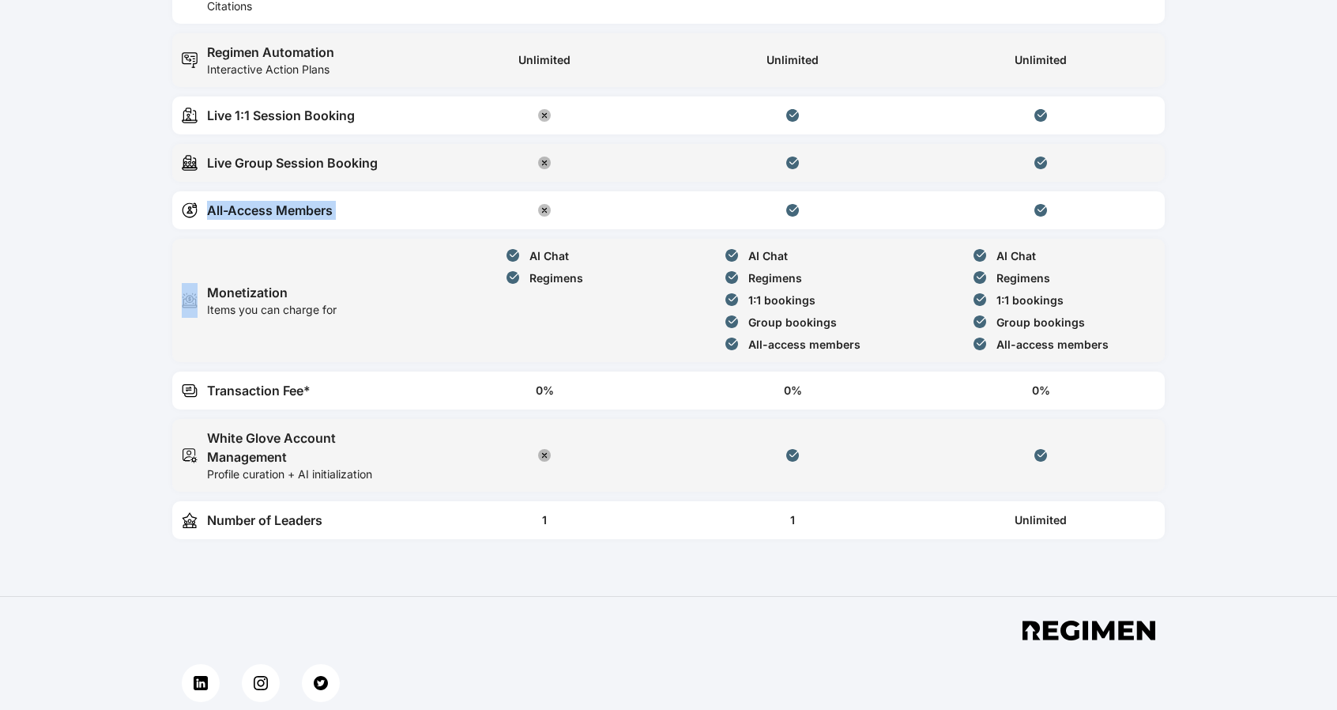
scroll to position [737, 0]
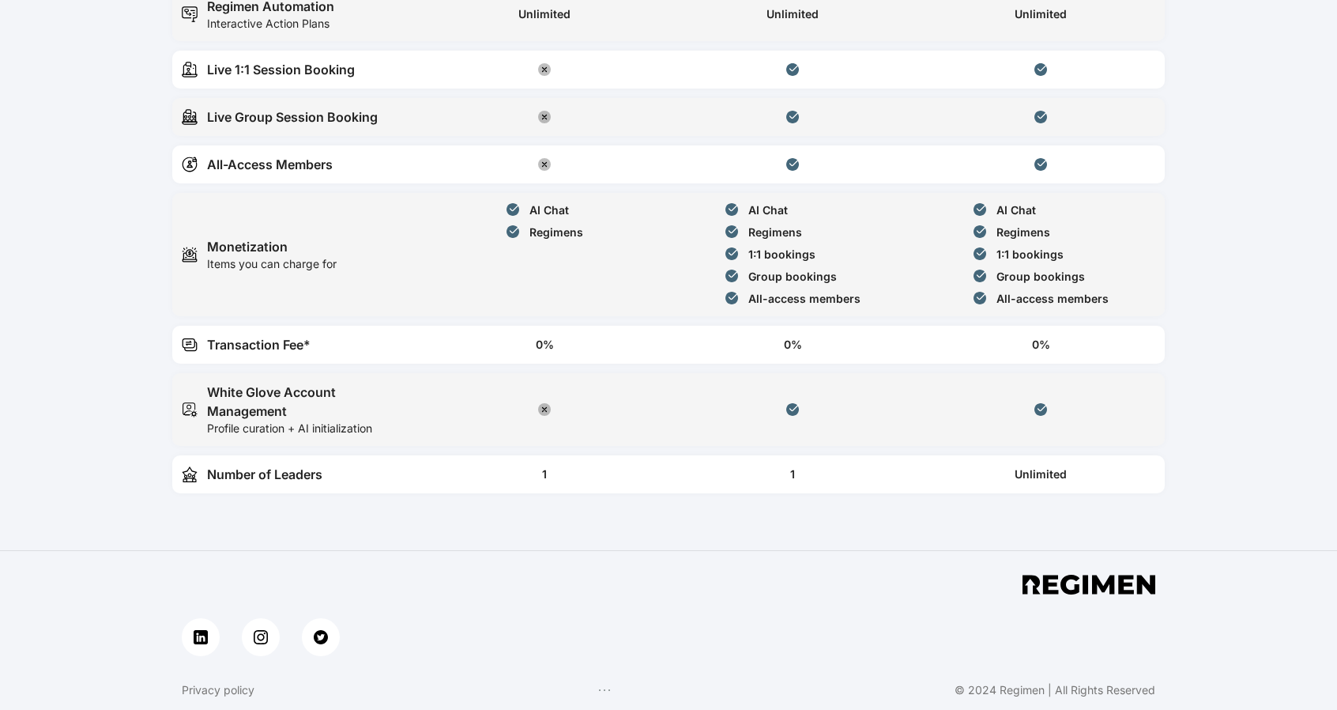
click at [251, 481] on div "Number of Leaders" at bounding box center [264, 474] width 115 height 19
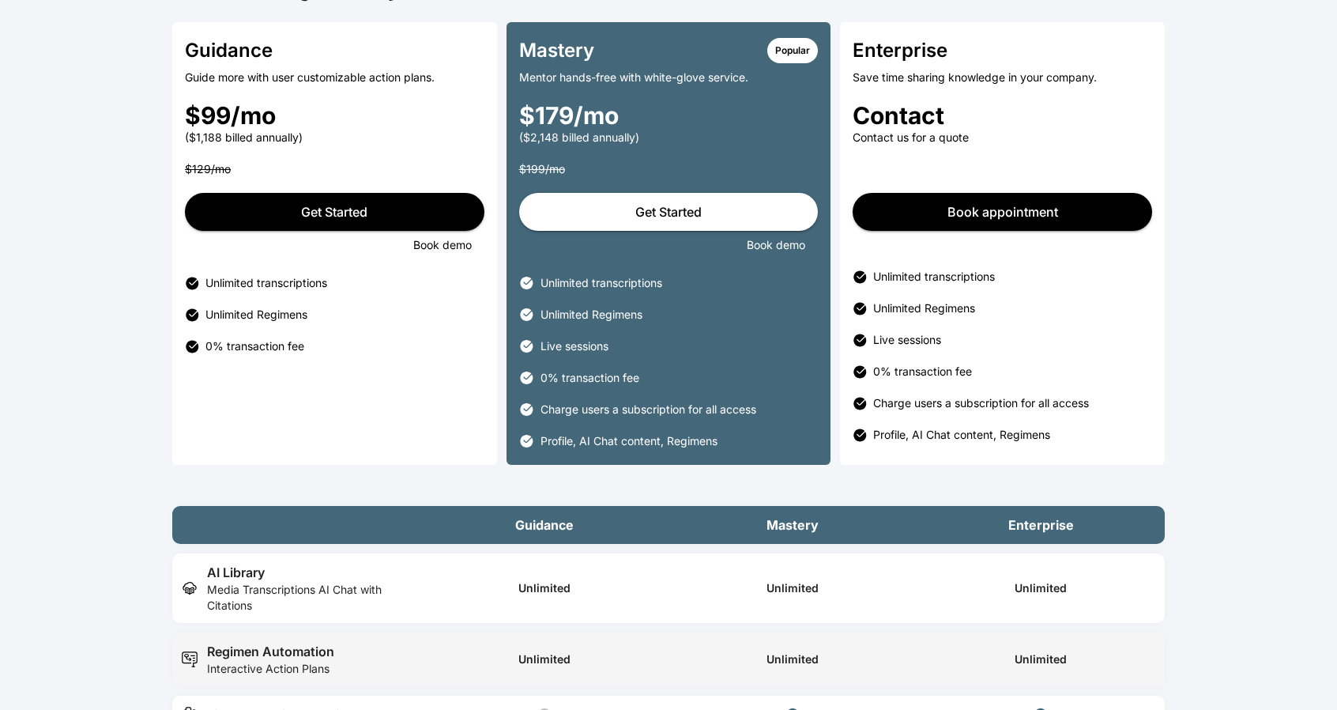
scroll to position [0, 0]
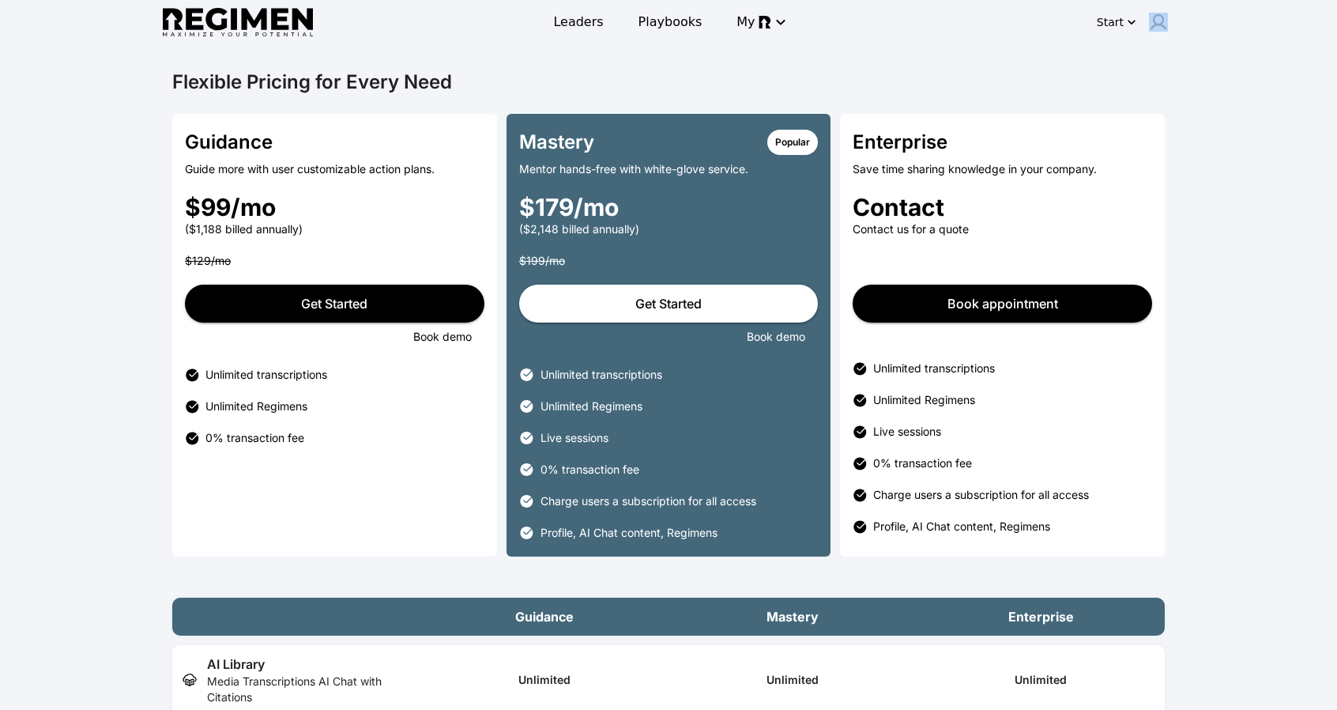
click at [1140, 27] on div "Start" at bounding box center [1052, 22] width 246 height 32
click at [1133, 23] on icon "button" at bounding box center [1132, 22] width 16 height 16
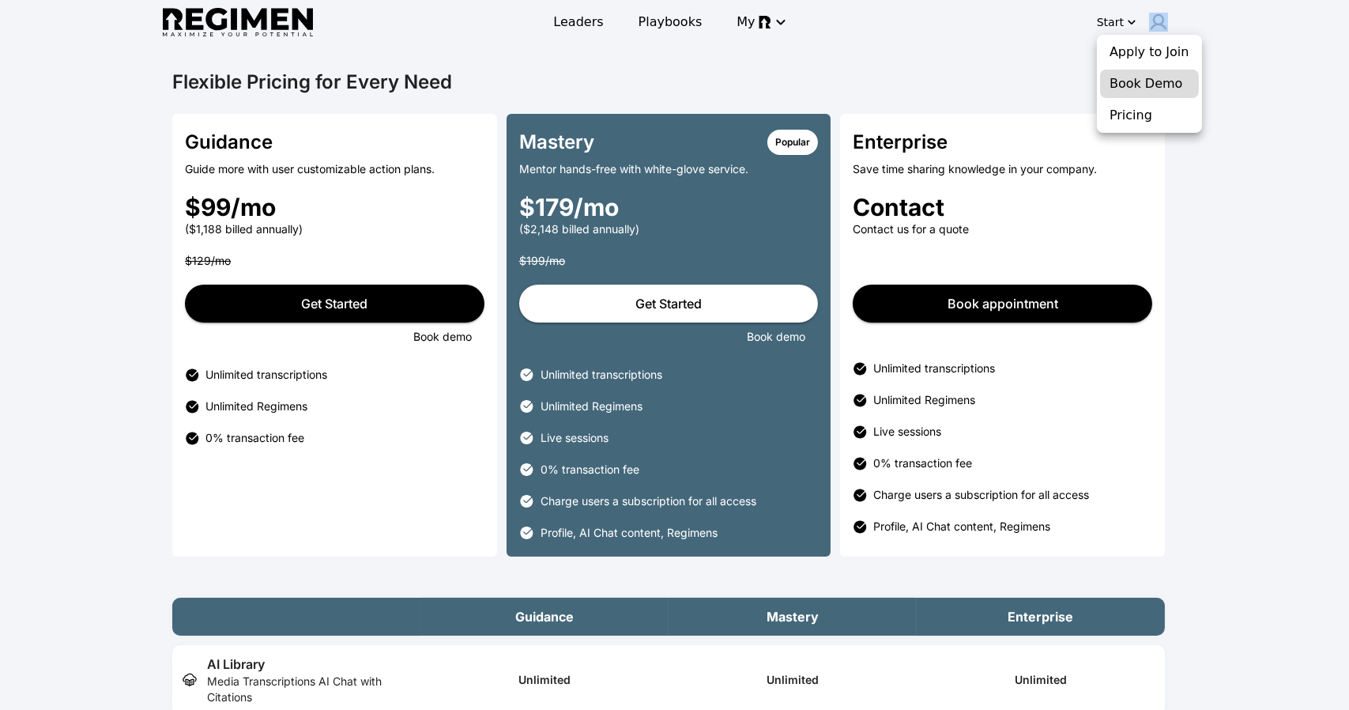
click at [1138, 94] on button "Book Demo" at bounding box center [1149, 84] width 99 height 28
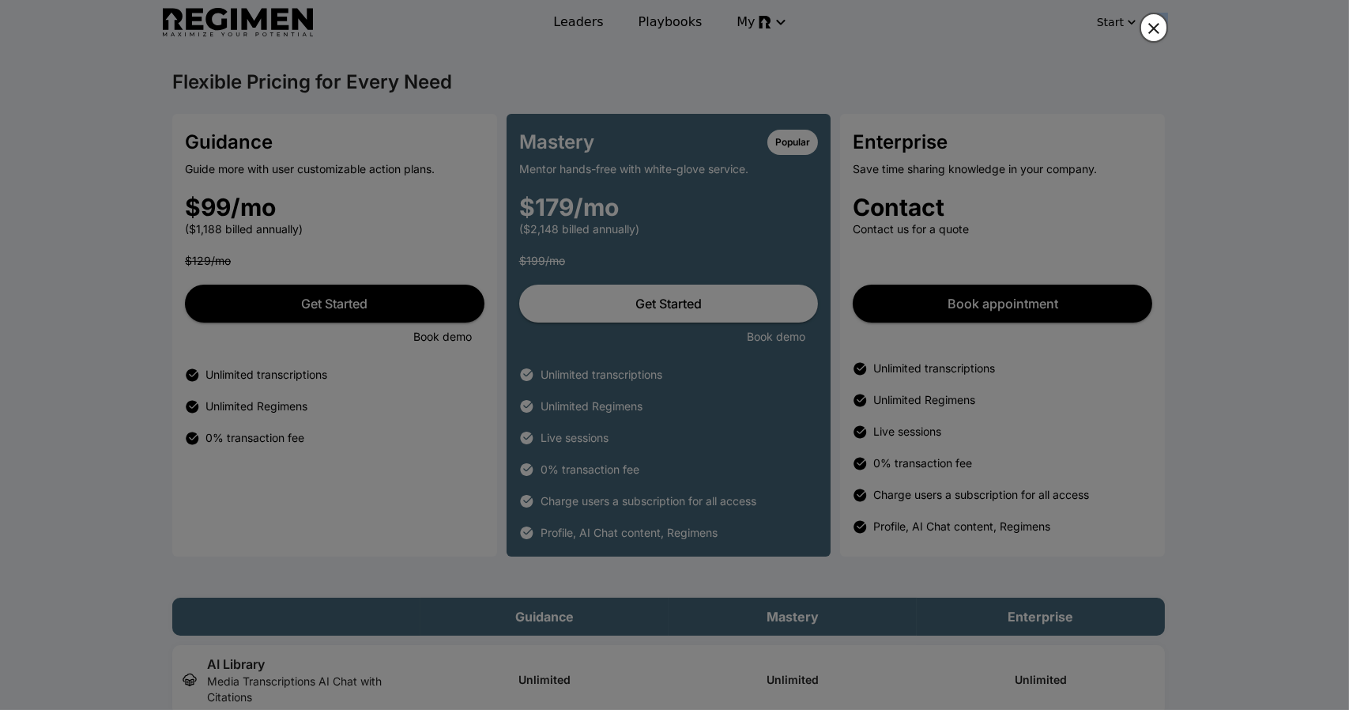
click at [1142, 29] on button "button" at bounding box center [1154, 28] width 28 height 30
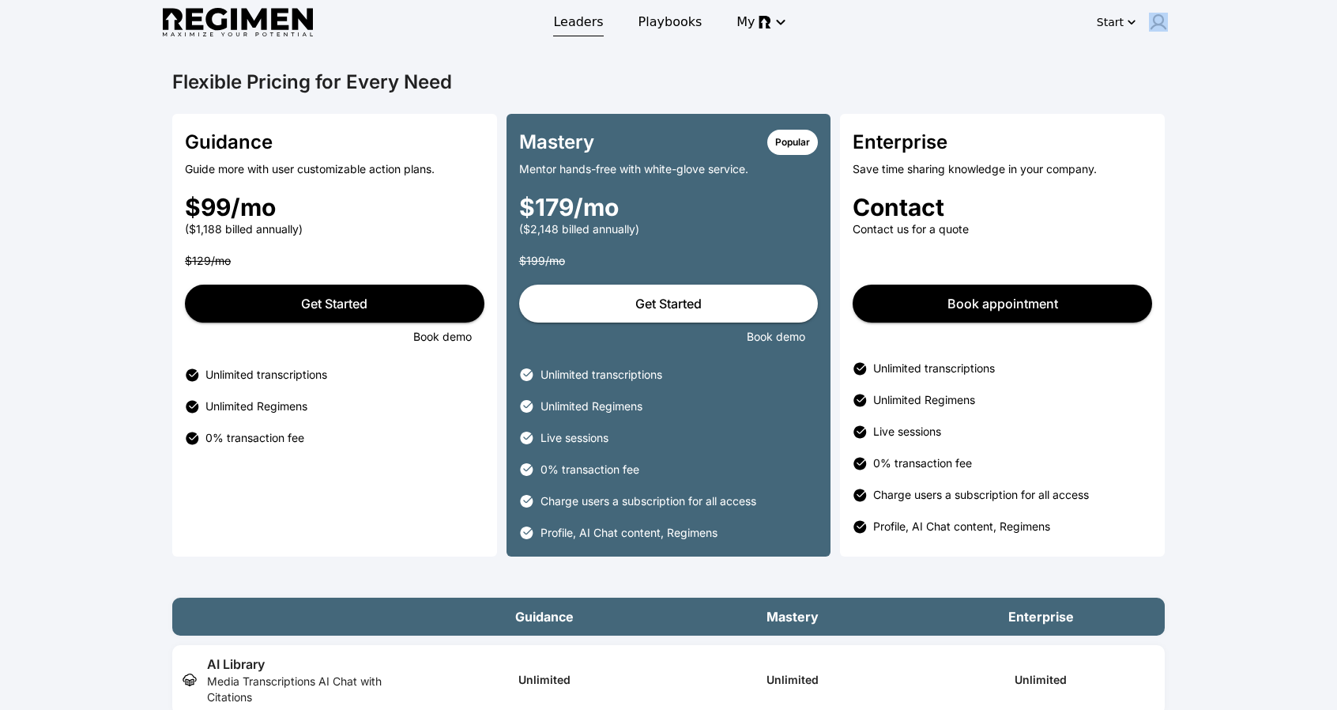
click at [586, 28] on span "Leaders" at bounding box center [578, 22] width 50 height 19
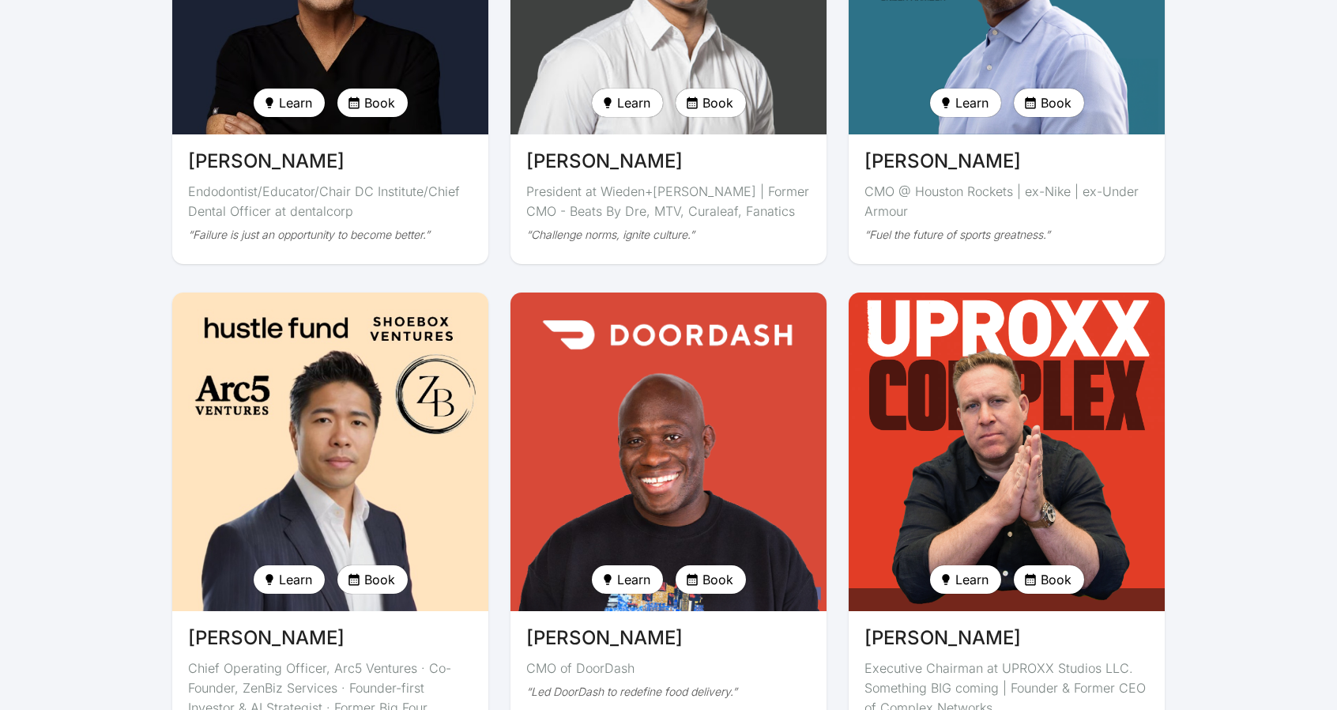
scroll to position [3688, 0]
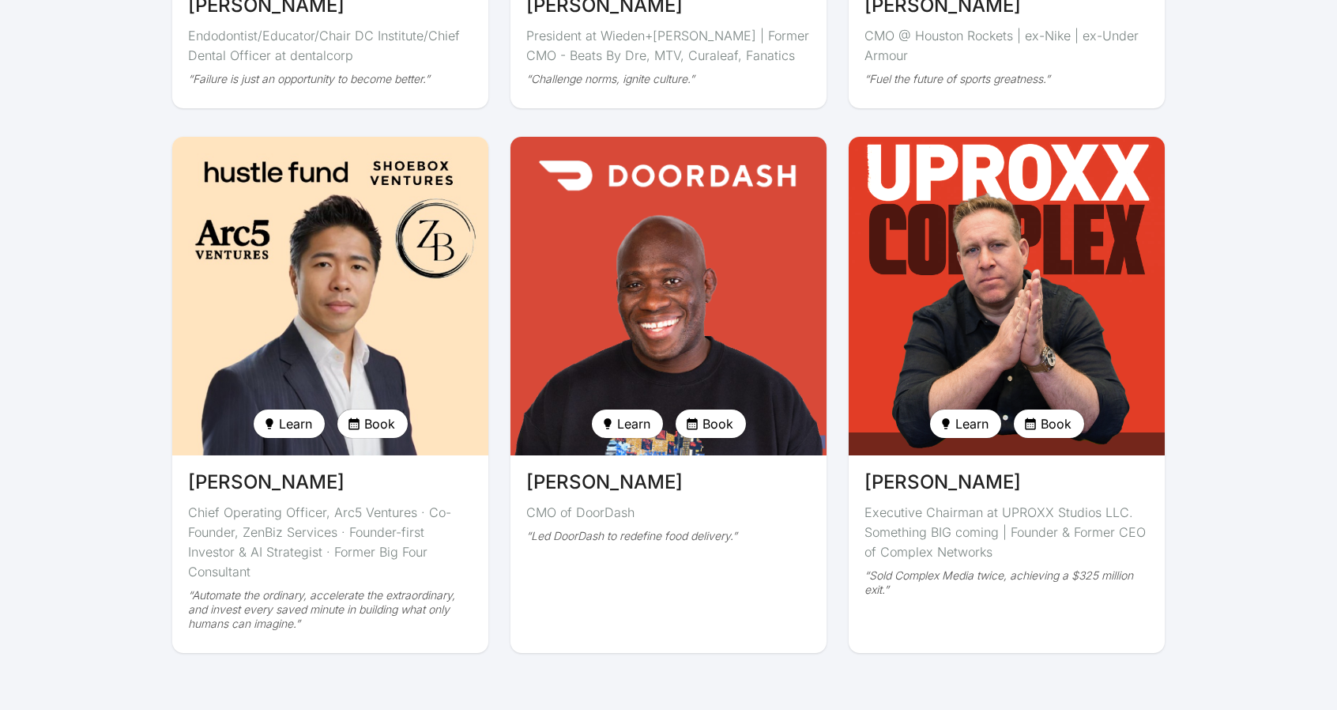
drag, startPoint x: 718, startPoint y: 454, endPoint x: 524, endPoint y: 447, distance: 193.8
click at [524, 455] on div "[PERSON_NAME] CMO of DoorDash “Led DoorDash to redefine food delivery.”" at bounding box center [669, 510] width 316 height 110
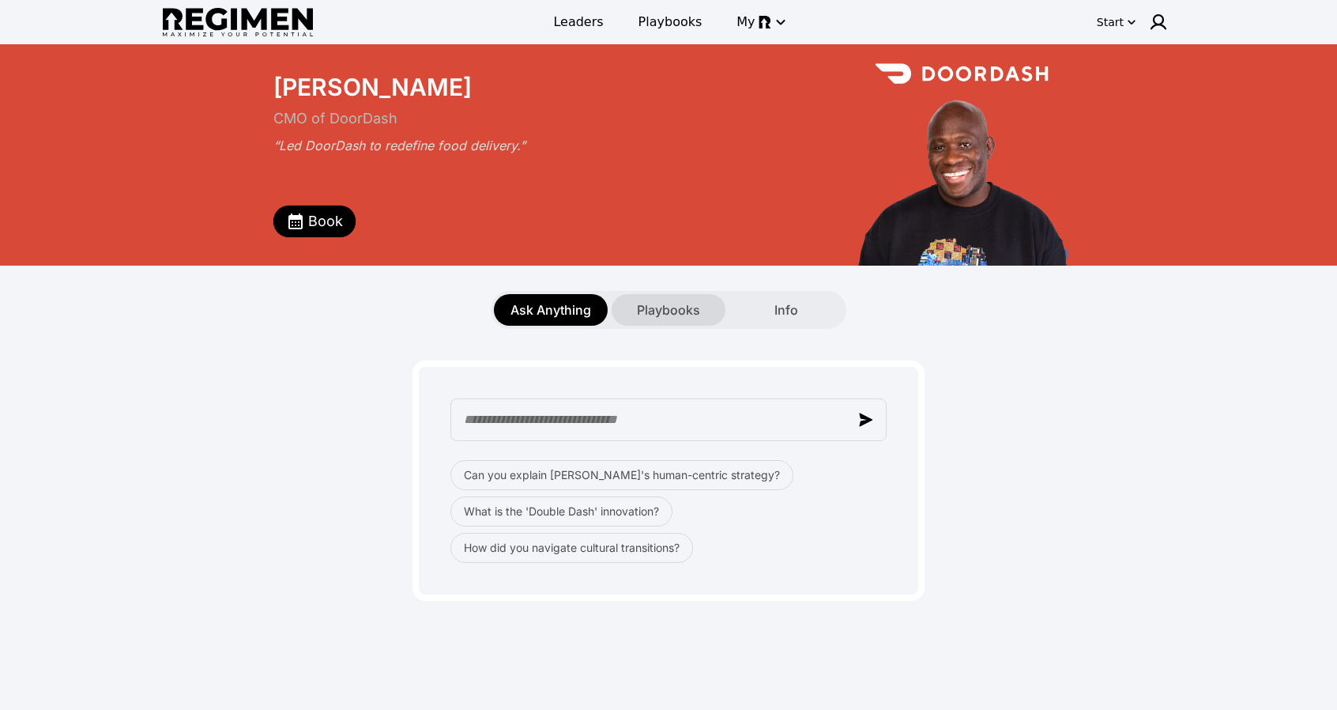
click at [663, 310] on span "Playbooks" at bounding box center [668, 309] width 63 height 19
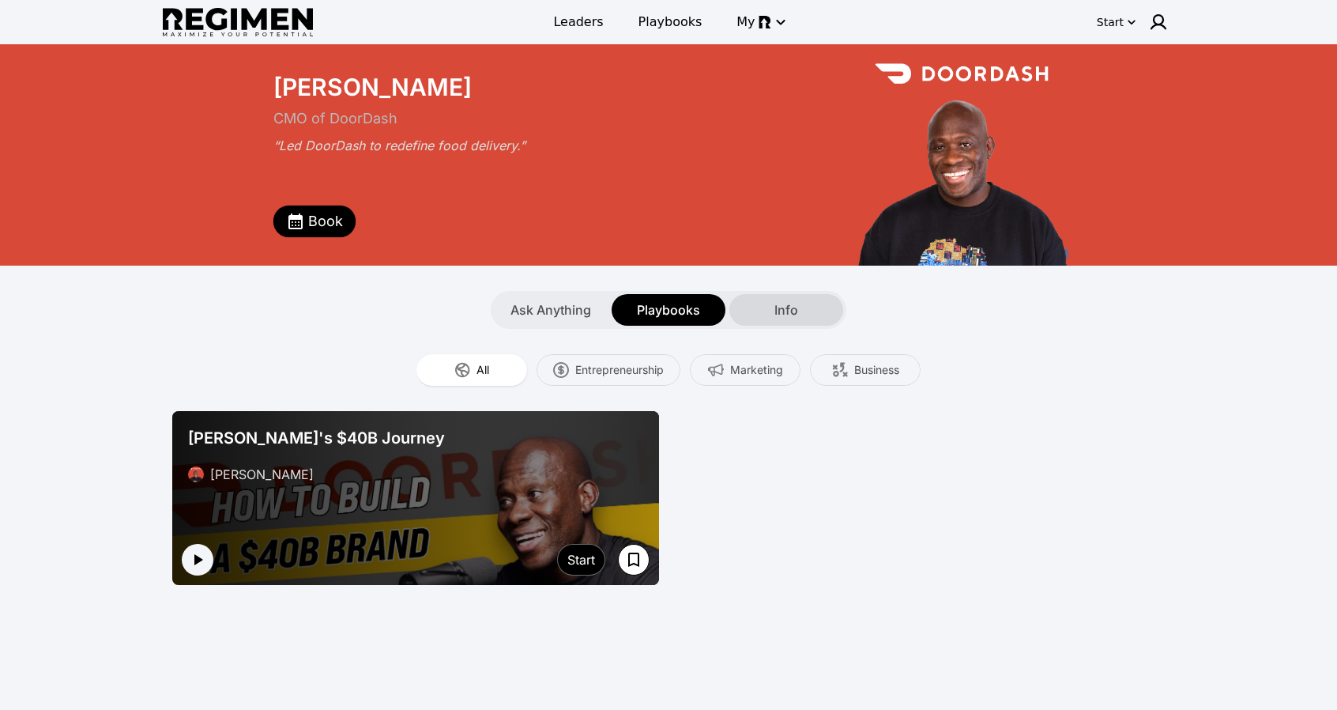
click at [787, 315] on span "Info" at bounding box center [787, 309] width 24 height 19
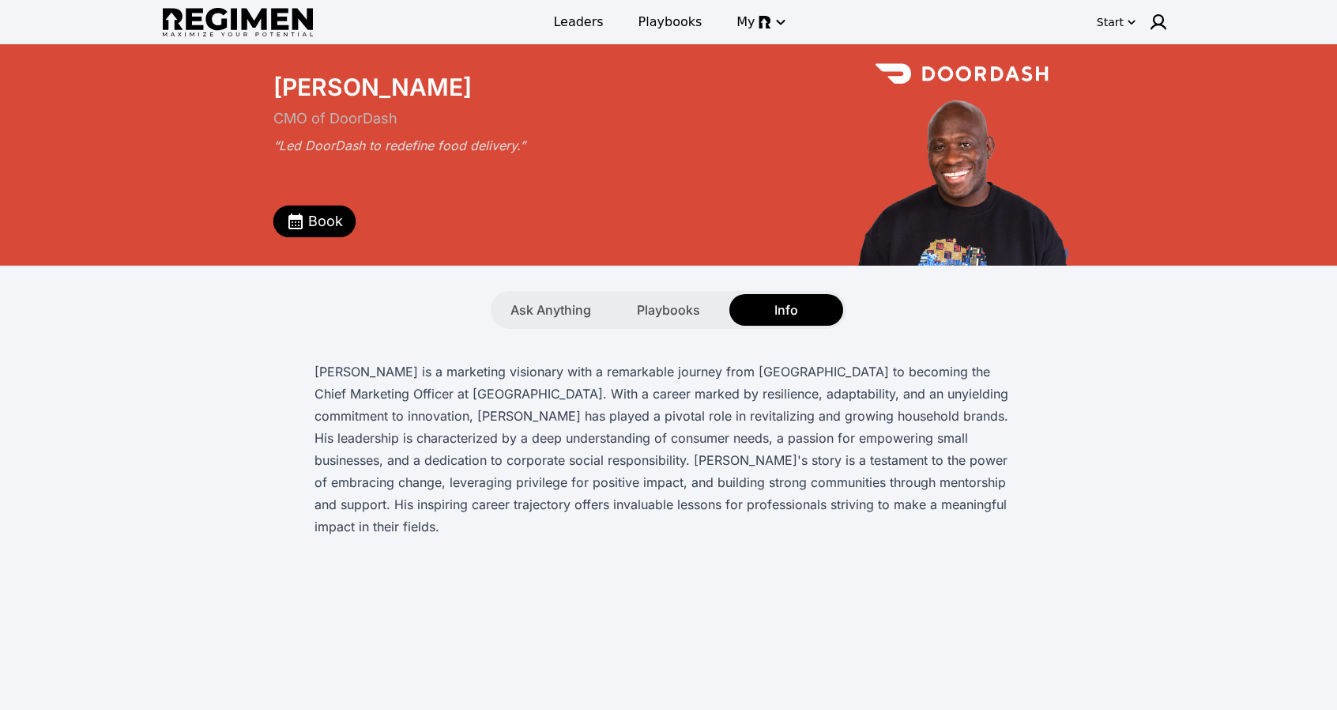
click at [367, 415] on p "[PERSON_NAME] is a marketing visionary with a remarkable journey from [GEOGRAPH…" at bounding box center [669, 448] width 708 height 177
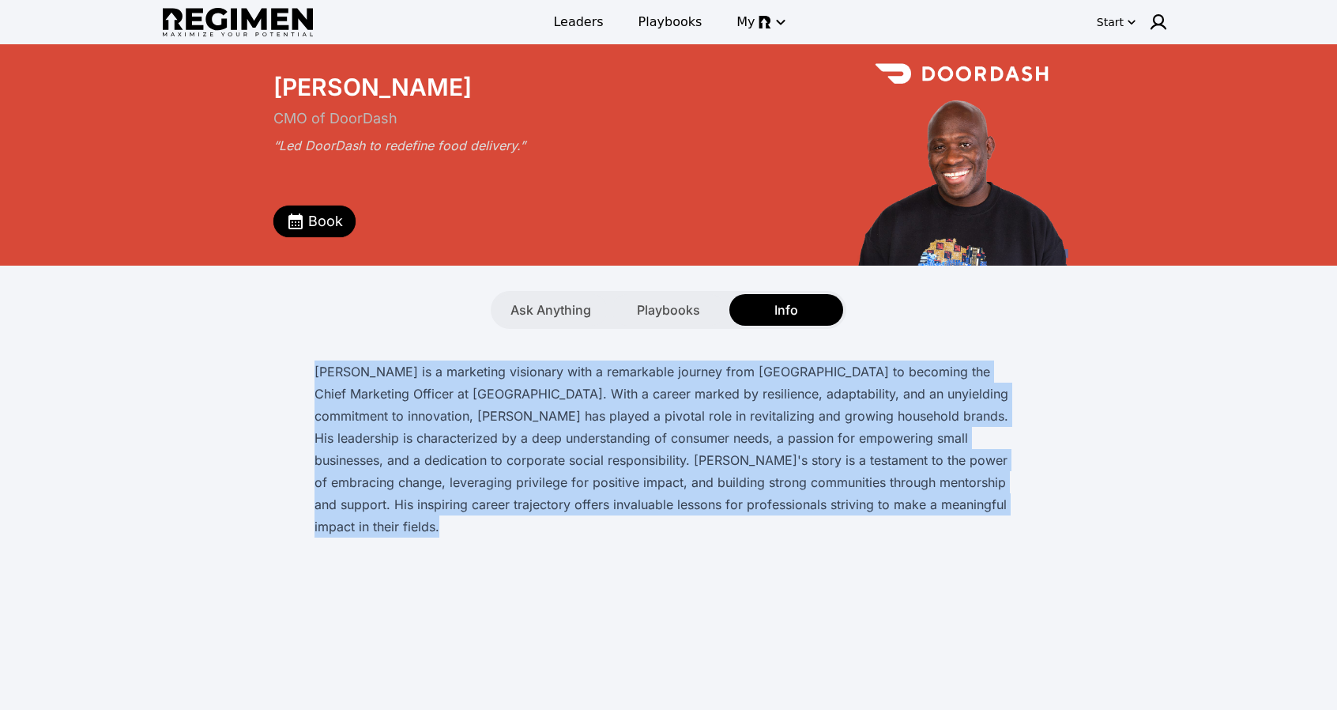
click at [367, 415] on p "[PERSON_NAME] is a marketing visionary with a remarkable journey from [GEOGRAPH…" at bounding box center [669, 448] width 708 height 177
click at [541, 404] on p "[PERSON_NAME] is a marketing visionary with a remarkable journey from [GEOGRAPH…" at bounding box center [669, 448] width 708 height 177
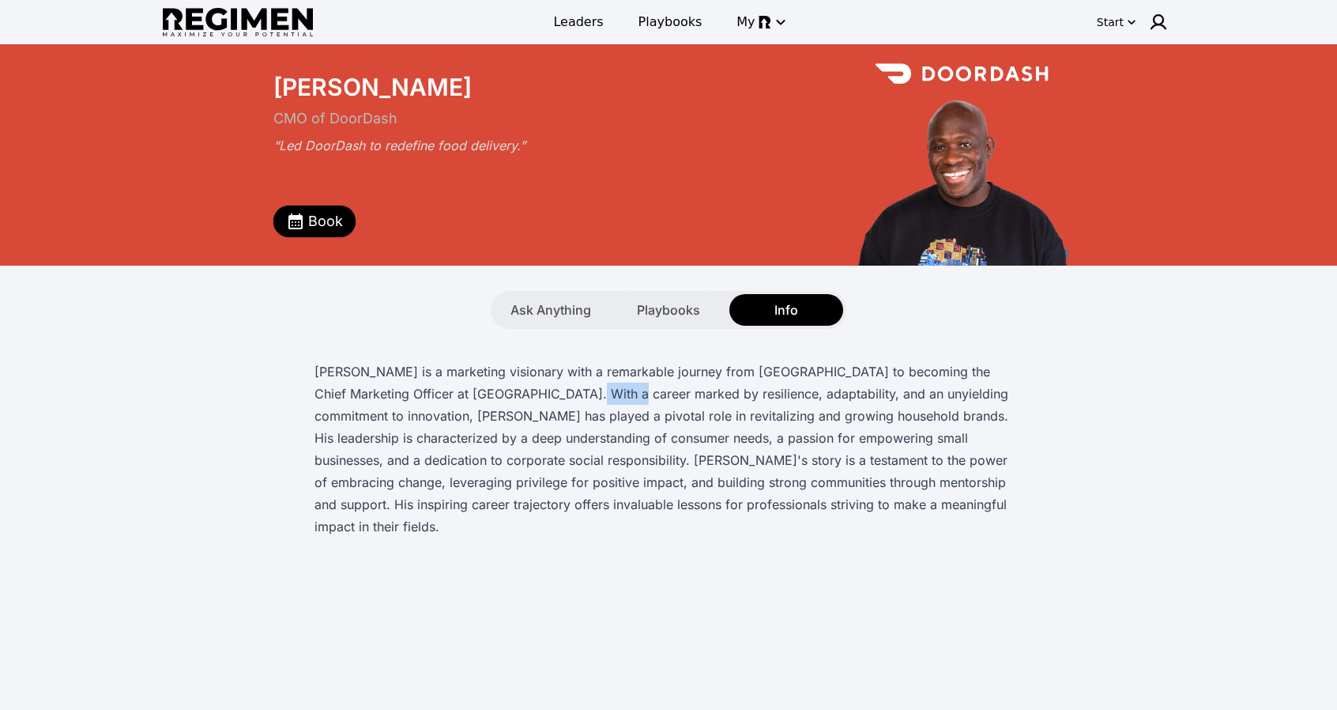
click at [541, 404] on p "[PERSON_NAME] is a marketing visionary with a remarkable journey from [GEOGRAPH…" at bounding box center [669, 448] width 708 height 177
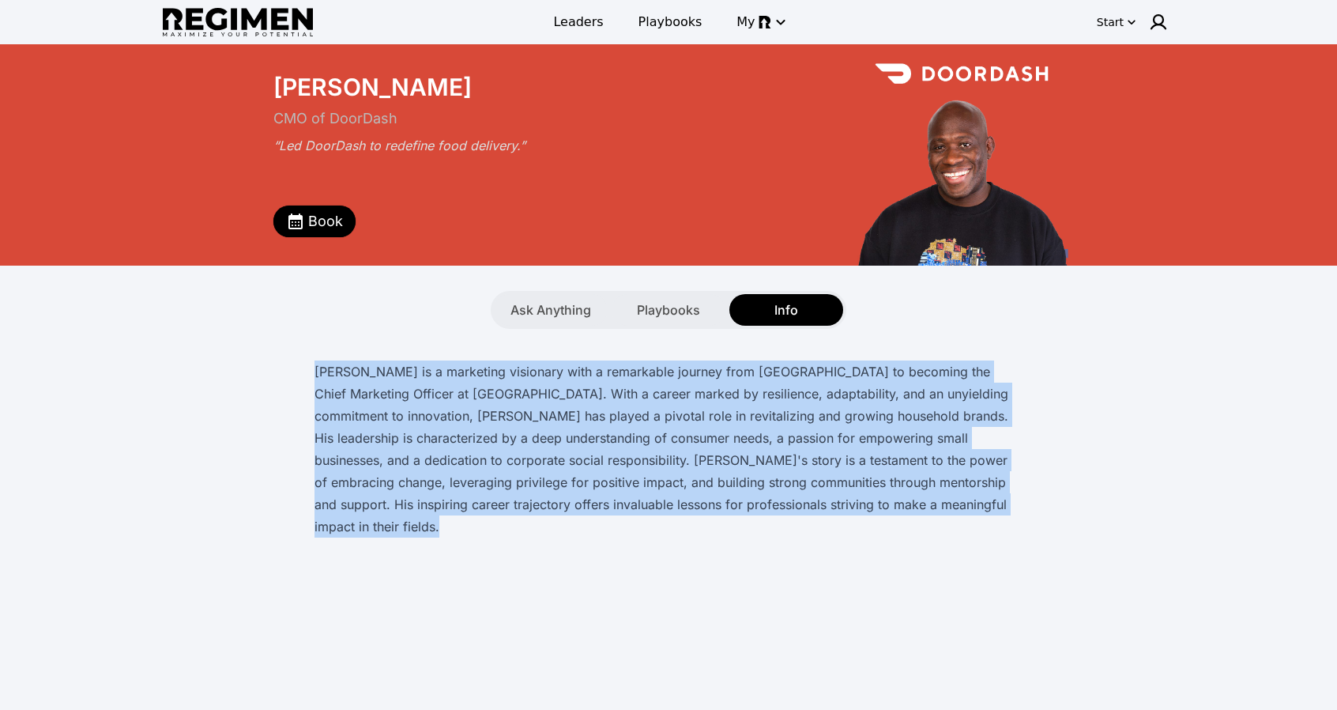
click at [541, 404] on p "[PERSON_NAME] is a marketing visionary with a remarkable journey from [GEOGRAPH…" at bounding box center [669, 448] width 708 height 177
click at [514, 388] on p "[PERSON_NAME] is a marketing visionary with a remarkable journey from [GEOGRAPH…" at bounding box center [669, 448] width 708 height 177
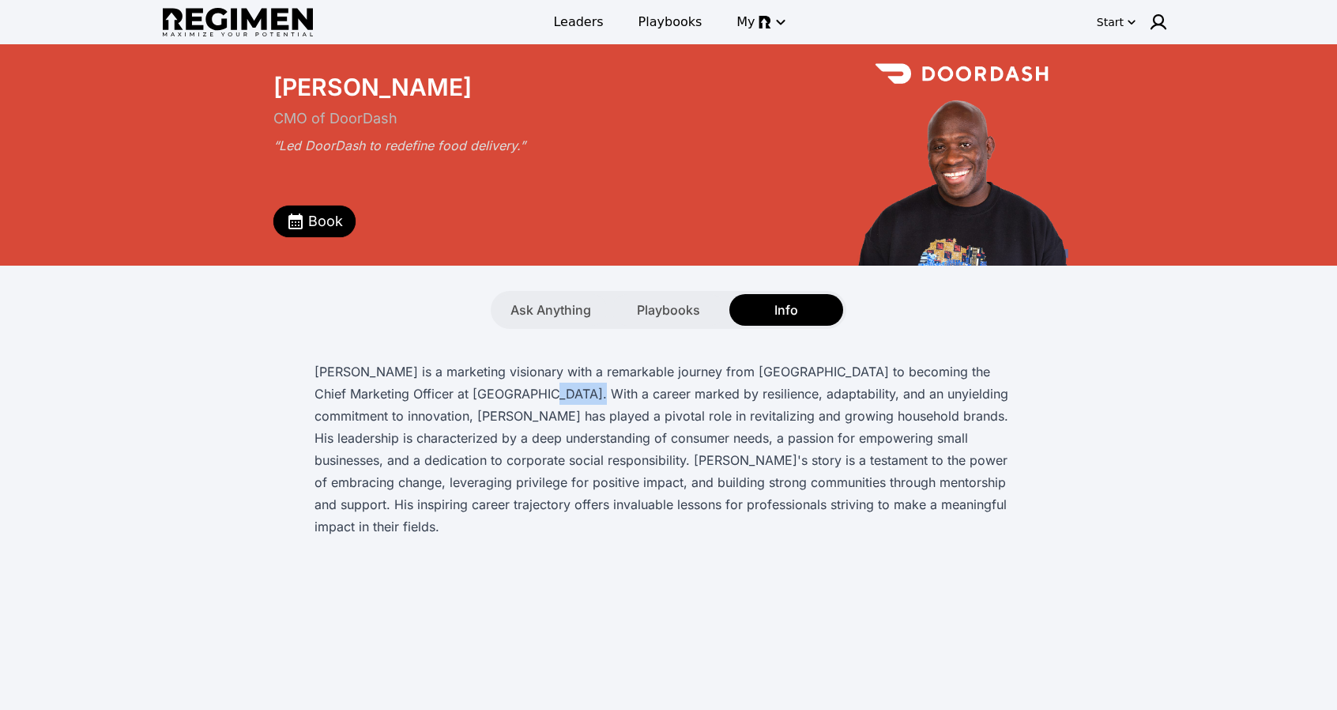
click at [514, 388] on p "[PERSON_NAME] is a marketing visionary with a remarkable journey from [GEOGRAPH…" at bounding box center [669, 448] width 708 height 177
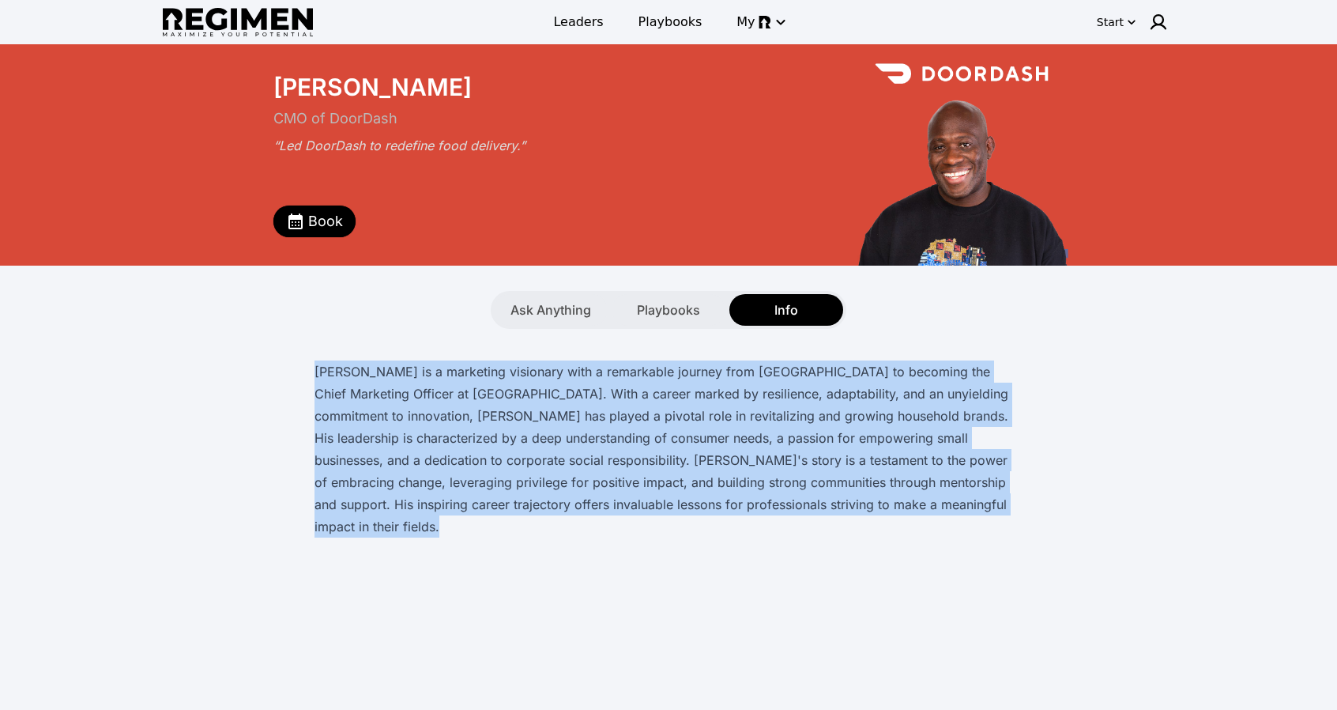
click at [514, 388] on p "[PERSON_NAME] is a marketing visionary with a remarkable journey from [GEOGRAPH…" at bounding box center [669, 448] width 708 height 177
click at [564, 373] on p "[PERSON_NAME] is a marketing visionary with a remarkable journey from [GEOGRAPH…" at bounding box center [669, 448] width 708 height 177
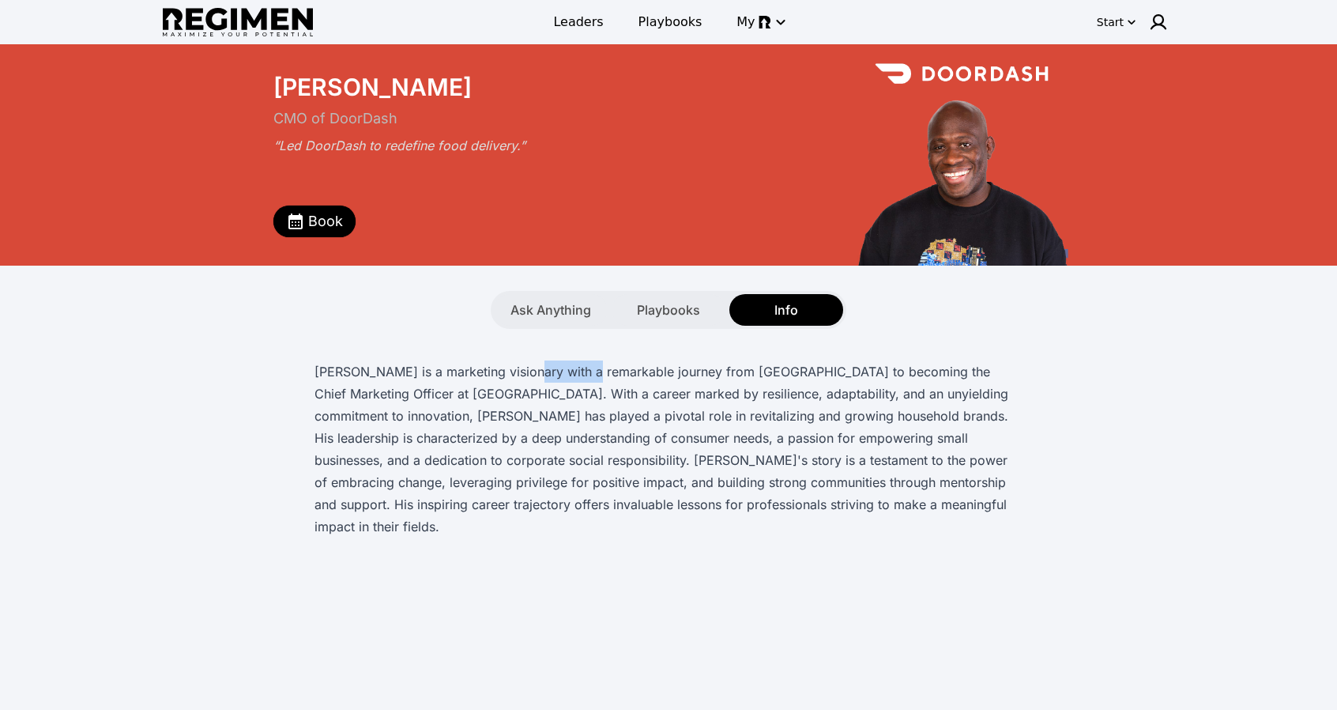
click at [564, 373] on p "[PERSON_NAME] is a marketing visionary with a remarkable journey from [GEOGRAPH…" at bounding box center [669, 448] width 708 height 177
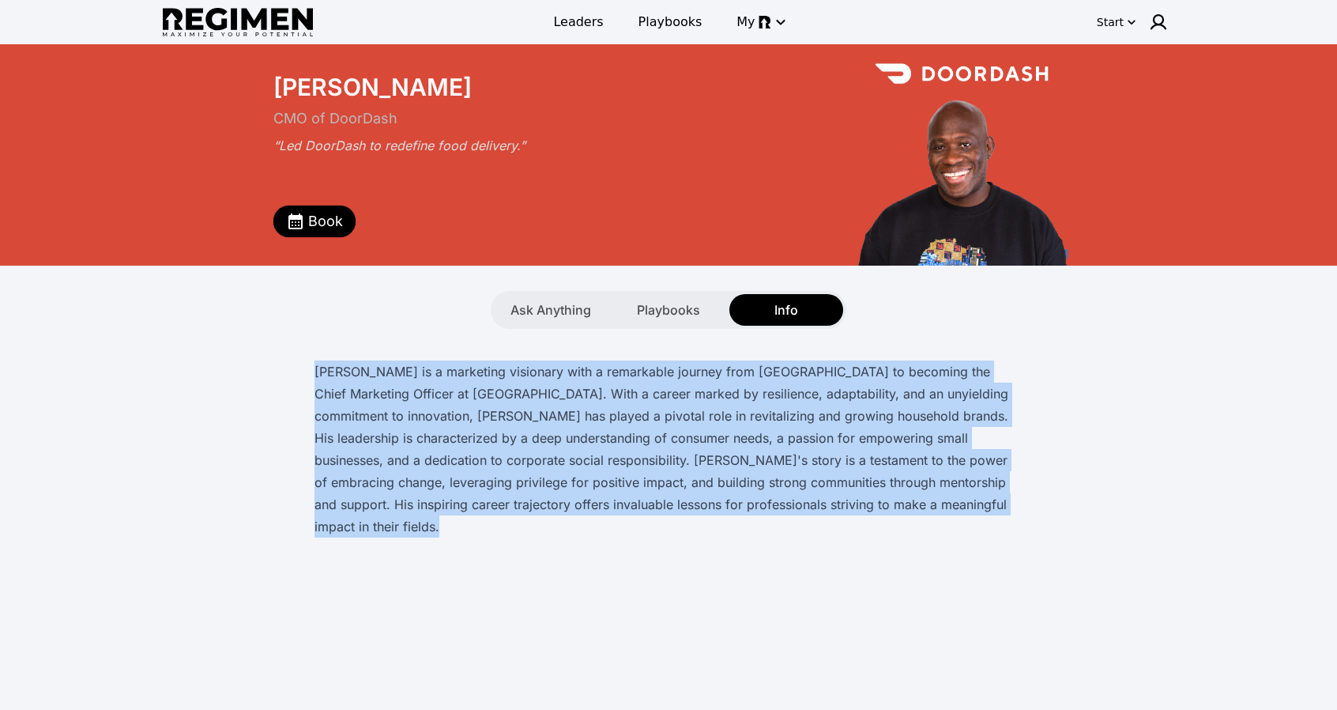
click at [564, 373] on p "[PERSON_NAME] is a marketing visionary with a remarkable journey from [GEOGRAPH…" at bounding box center [669, 448] width 708 height 177
click at [555, 369] on p "[PERSON_NAME] is a marketing visionary with a remarkable journey from [GEOGRAPH…" at bounding box center [669, 448] width 708 height 177
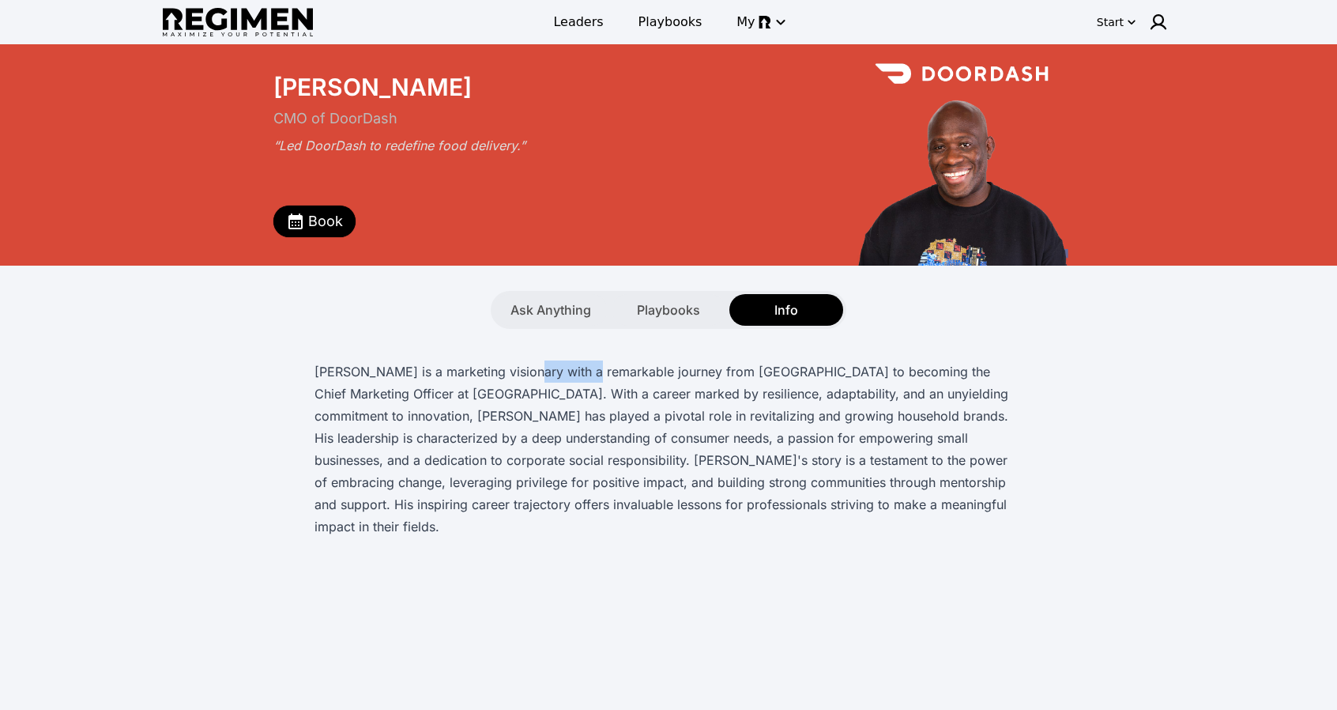
click at [555, 369] on p "[PERSON_NAME] is a marketing visionary with a remarkable journey from [GEOGRAPH…" at bounding box center [669, 448] width 708 height 177
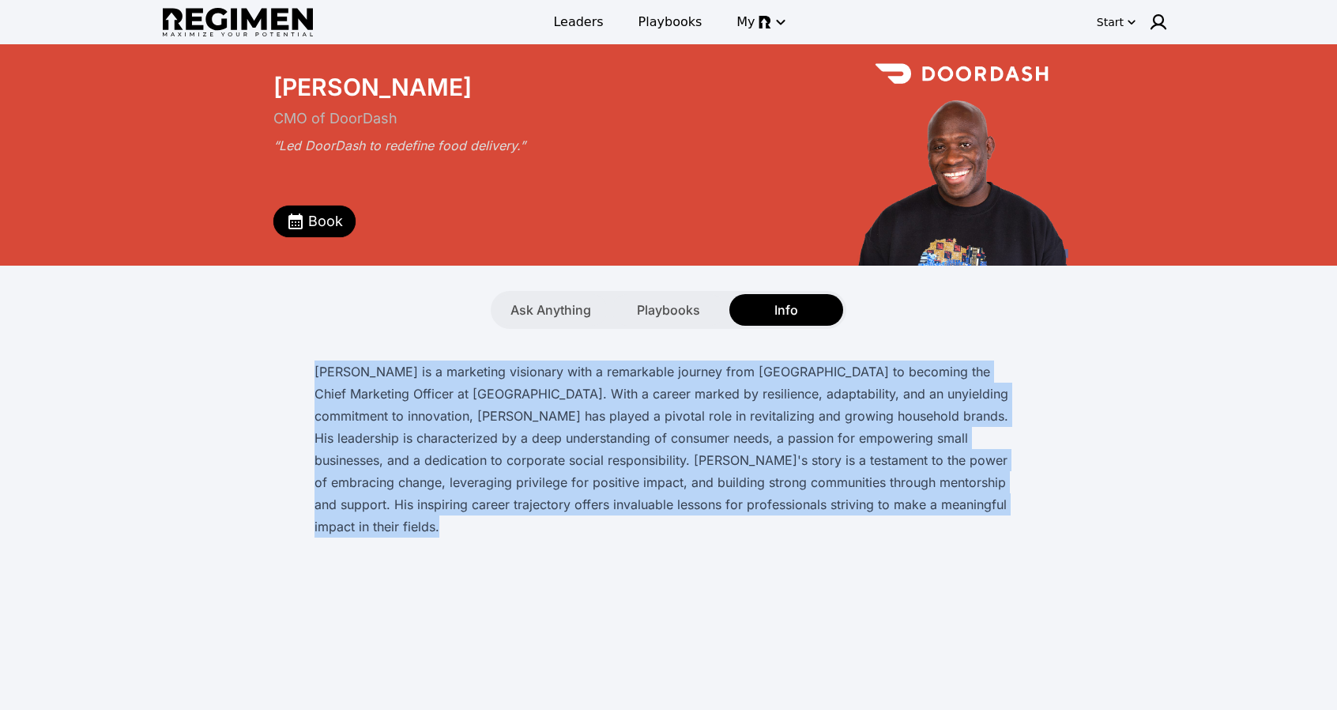
click at [555, 369] on p "[PERSON_NAME] is a marketing visionary with a remarkable journey from [GEOGRAPH…" at bounding box center [669, 448] width 708 height 177
click at [451, 382] on p "[PERSON_NAME] is a marketing visionary with a remarkable journey from [GEOGRAPH…" at bounding box center [669, 448] width 708 height 177
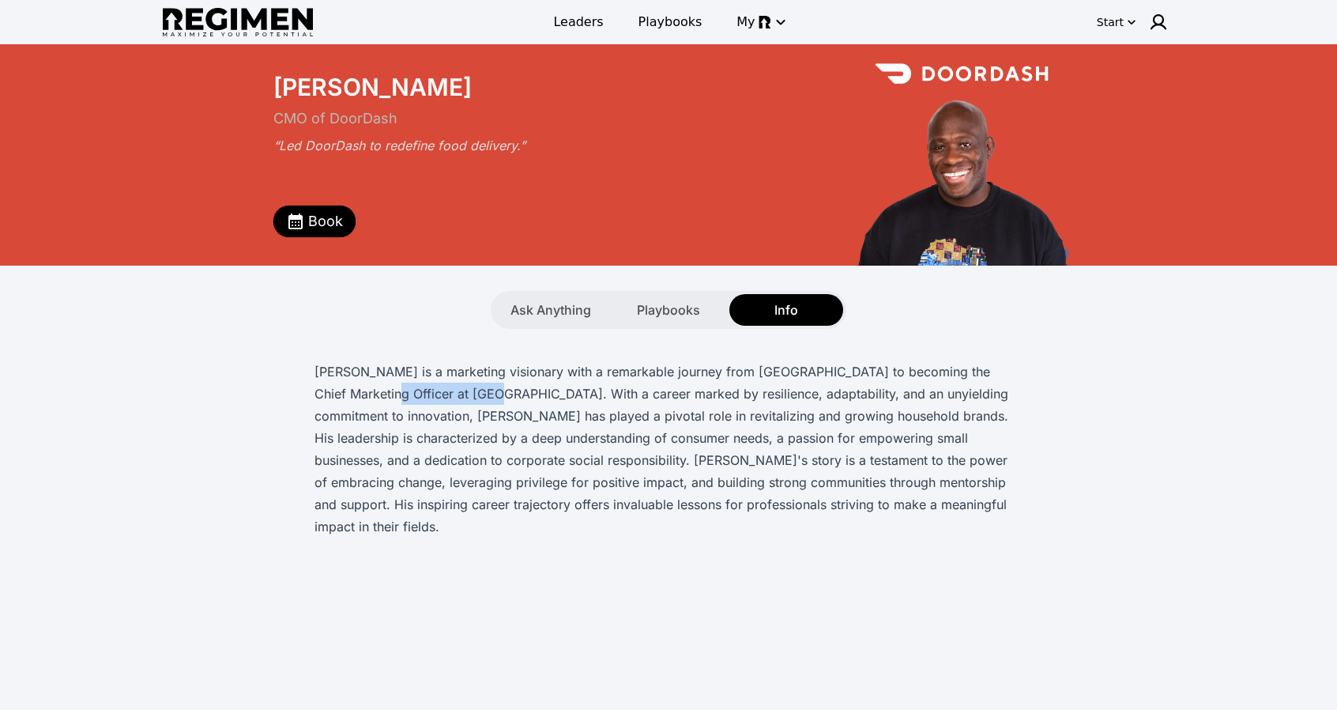
drag, startPoint x: 336, startPoint y: 390, endPoint x: 444, endPoint y: 390, distance: 108.3
click at [444, 390] on p "[PERSON_NAME] is a marketing visionary with a remarkable journey from [GEOGRAPH…" at bounding box center [669, 448] width 708 height 177
click at [488, 395] on p "[PERSON_NAME] is a marketing visionary with a remarkable journey from [GEOGRAPH…" at bounding box center [669, 448] width 708 height 177
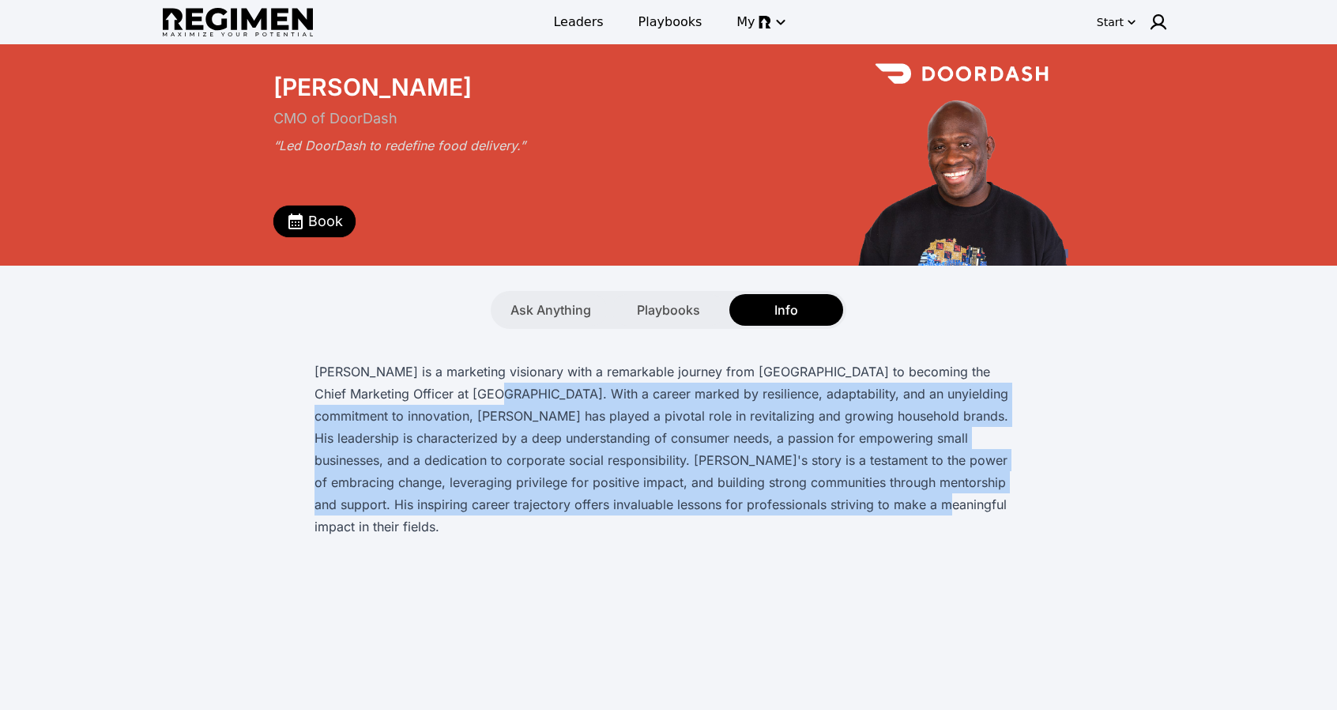
drag, startPoint x: 446, startPoint y: 393, endPoint x: 778, endPoint y: 502, distance: 350.1
click at [778, 502] on p "[PERSON_NAME] is a marketing visionary with a remarkable journey from [GEOGRAPH…" at bounding box center [669, 448] width 708 height 177
click at [633, 309] on div "Playbooks" at bounding box center [669, 310] width 114 height 32
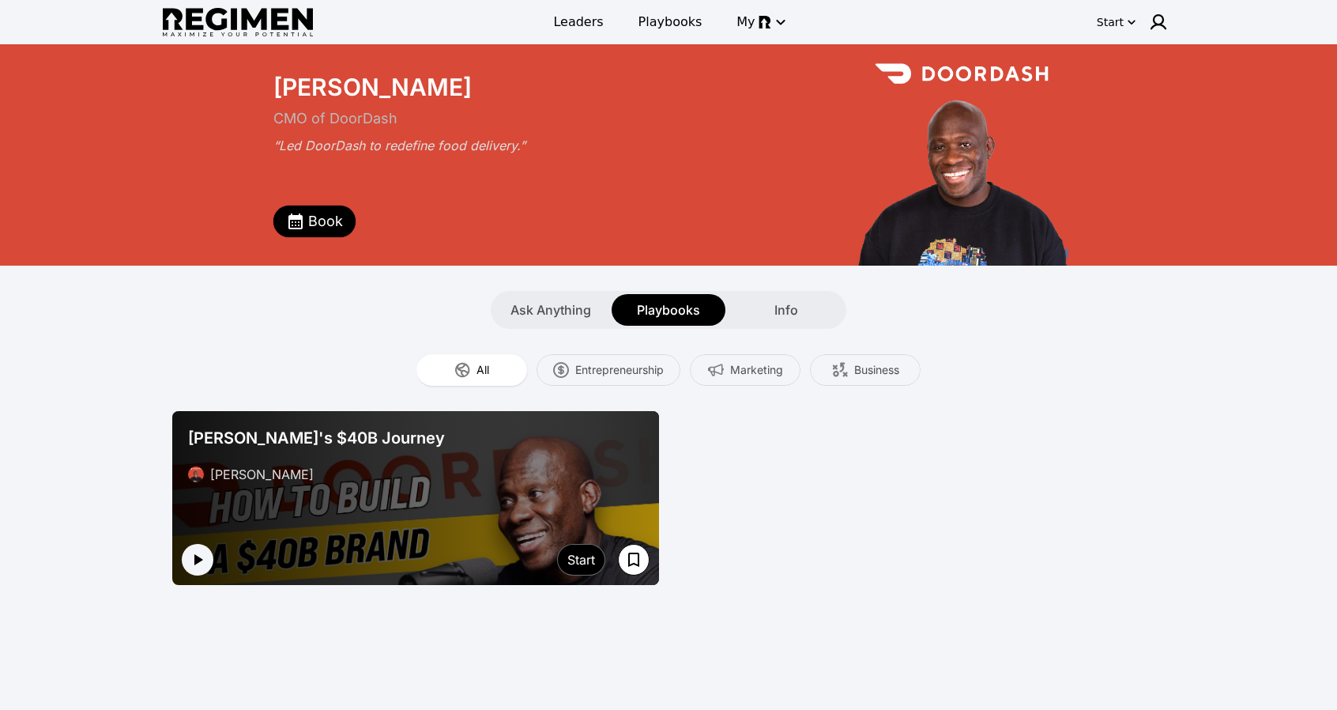
click at [258, 457] on div "[PERSON_NAME]'s $40B Journey [PERSON_NAME]" at bounding box center [416, 455] width 468 height 70
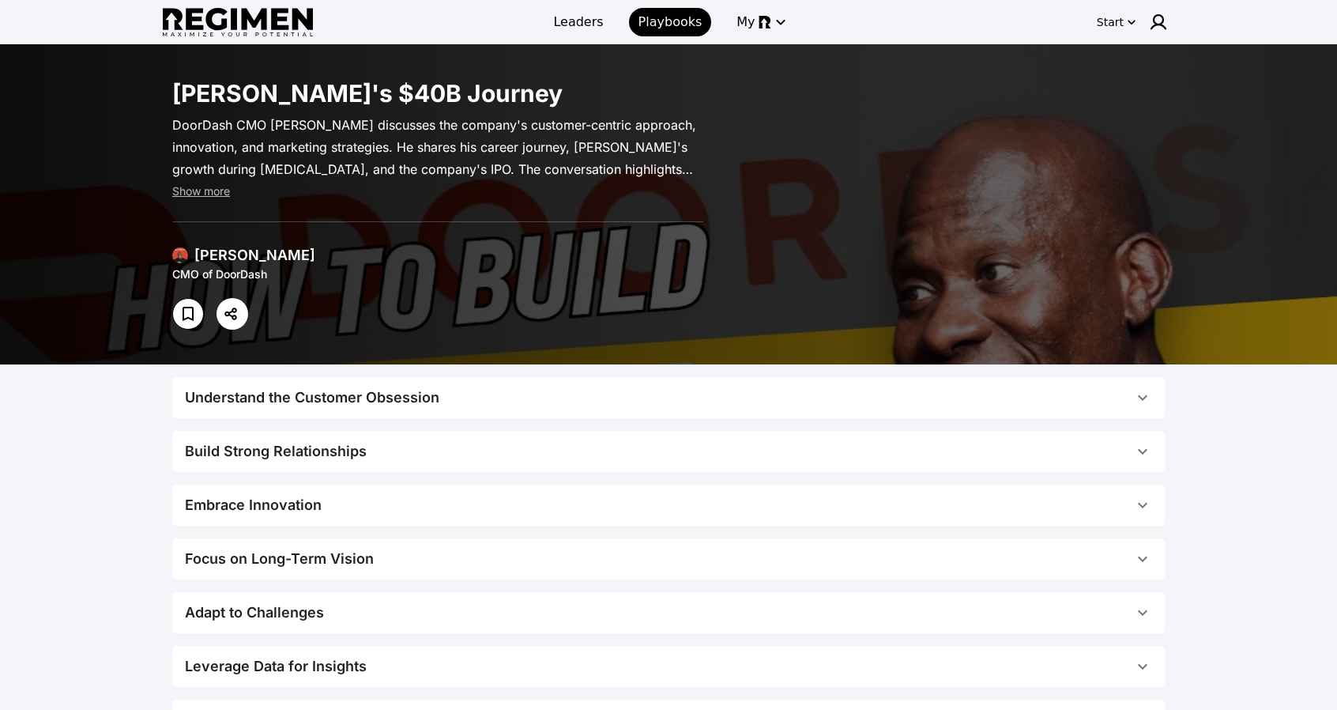
click at [424, 408] on div "Understand the Customer Obsession" at bounding box center [312, 397] width 254 height 22
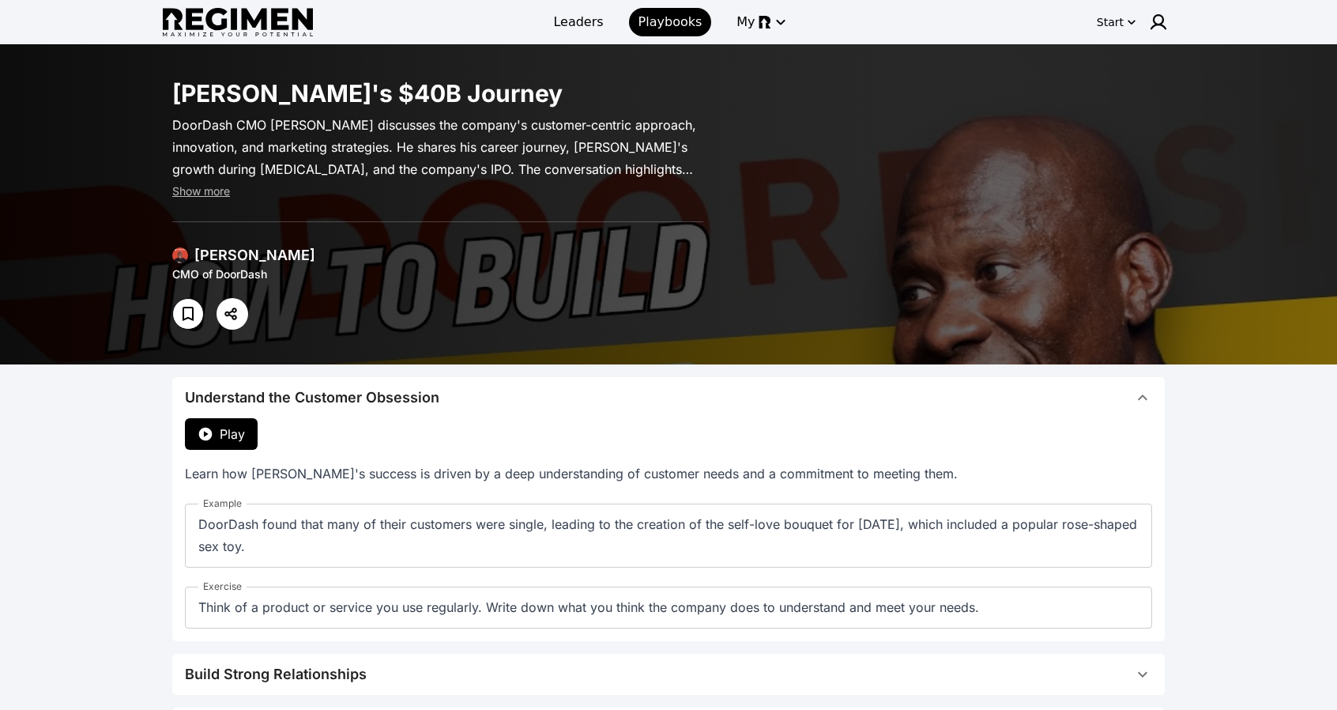
click at [232, 438] on span "Play" at bounding box center [232, 433] width 25 height 19
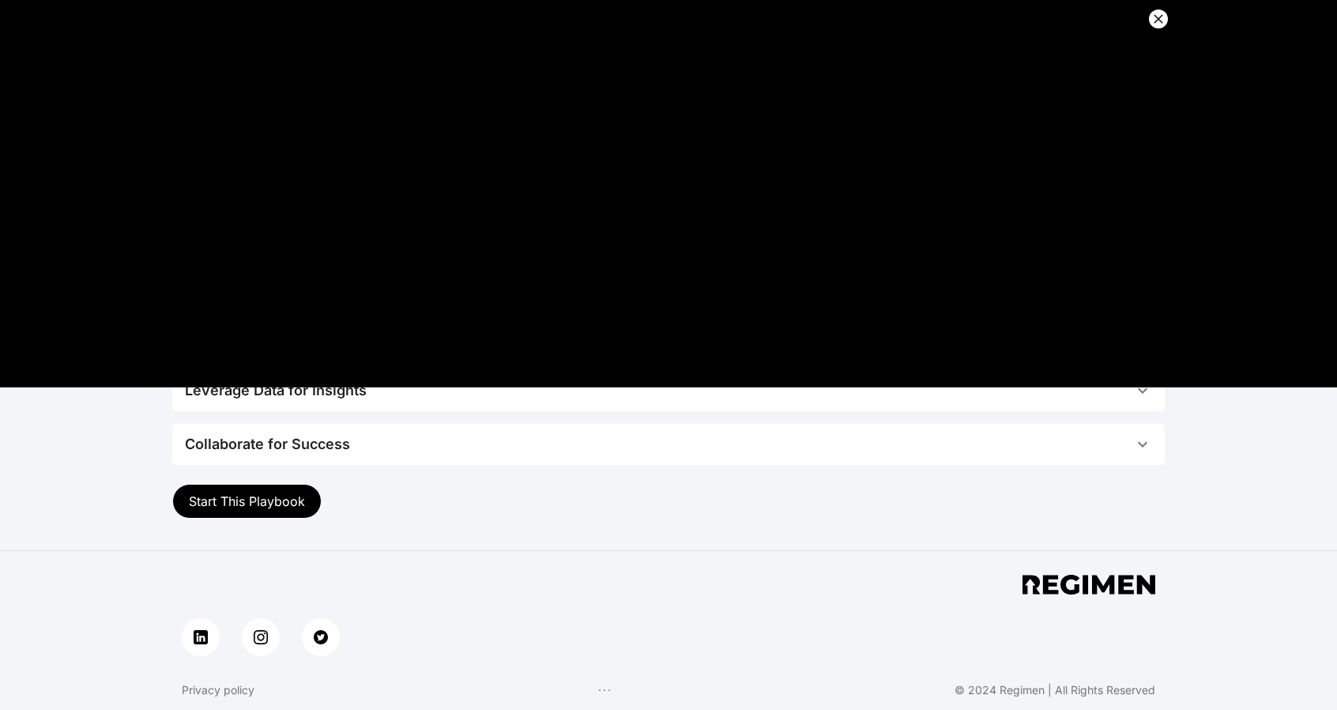
scroll to position [434, 0]
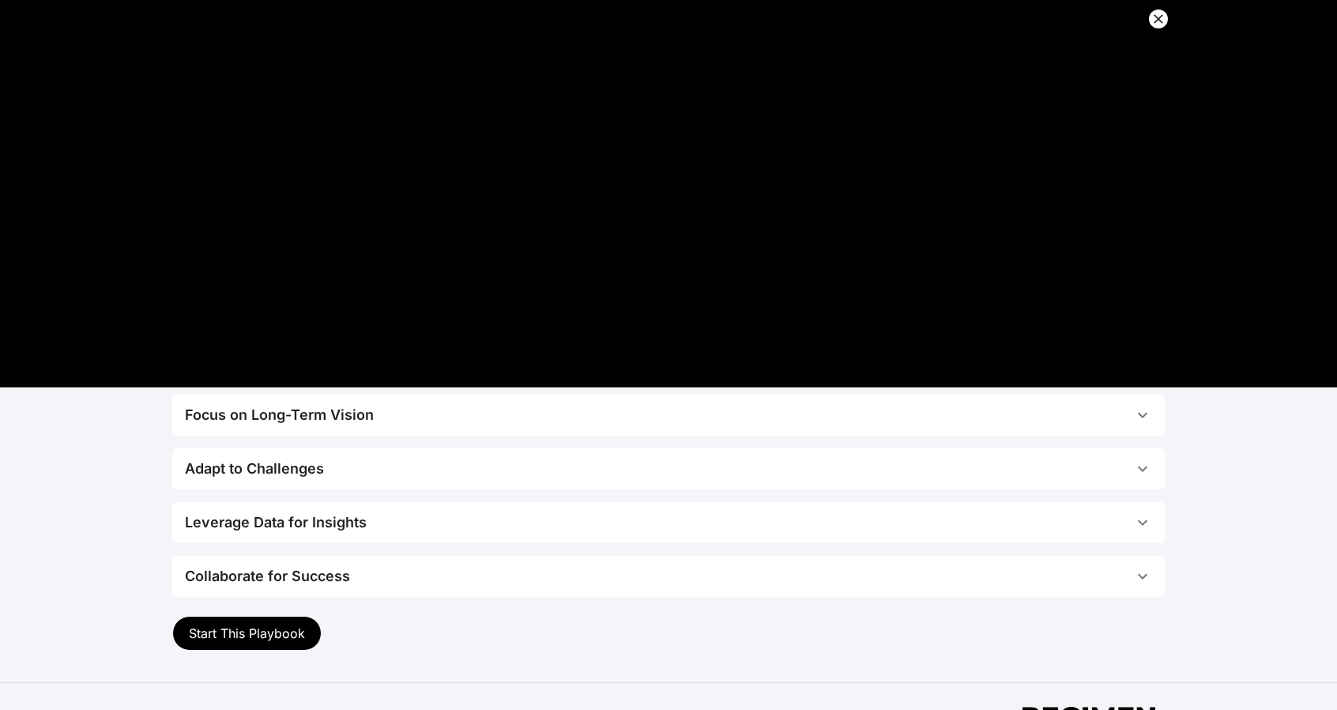
click at [267, 471] on div "Adapt to Challenges" at bounding box center [254, 469] width 139 height 22
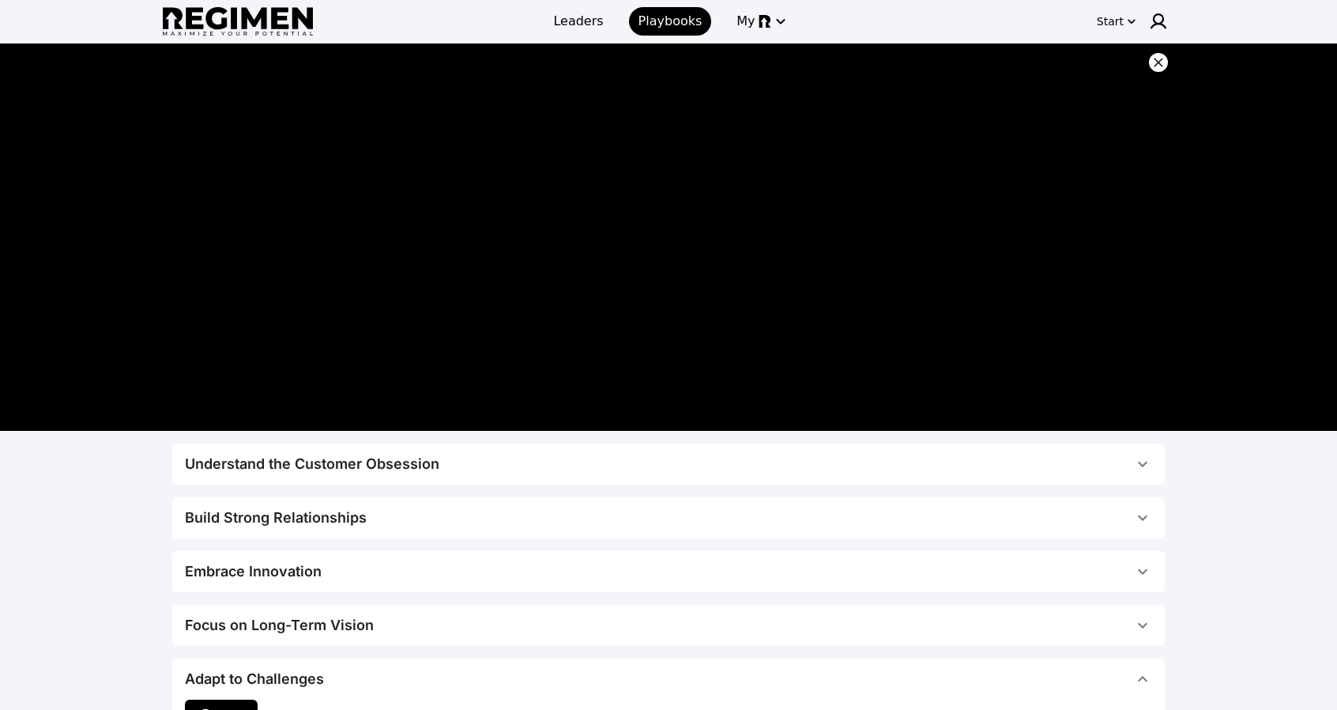
scroll to position [0, 0]
